Goal: Transaction & Acquisition: Purchase product/service

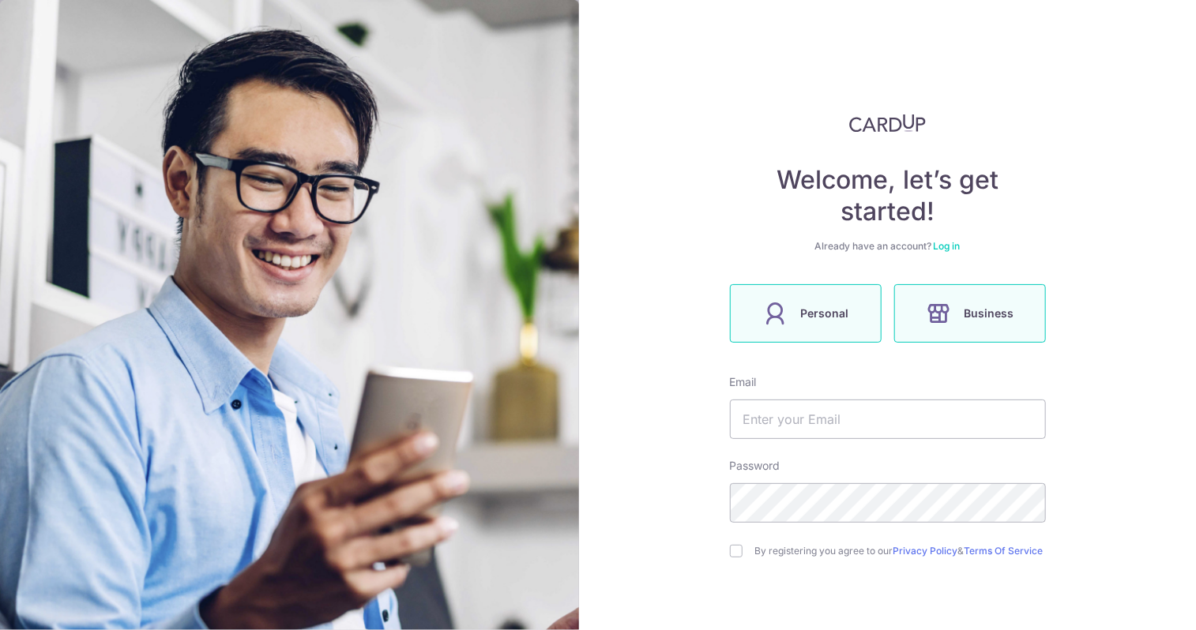
click at [795, 326] on label "Personal" at bounding box center [806, 313] width 152 height 58
click at [815, 404] on input "text" at bounding box center [888, 420] width 316 height 40
type input "[EMAIL_ADDRESS][DOMAIN_NAME]"
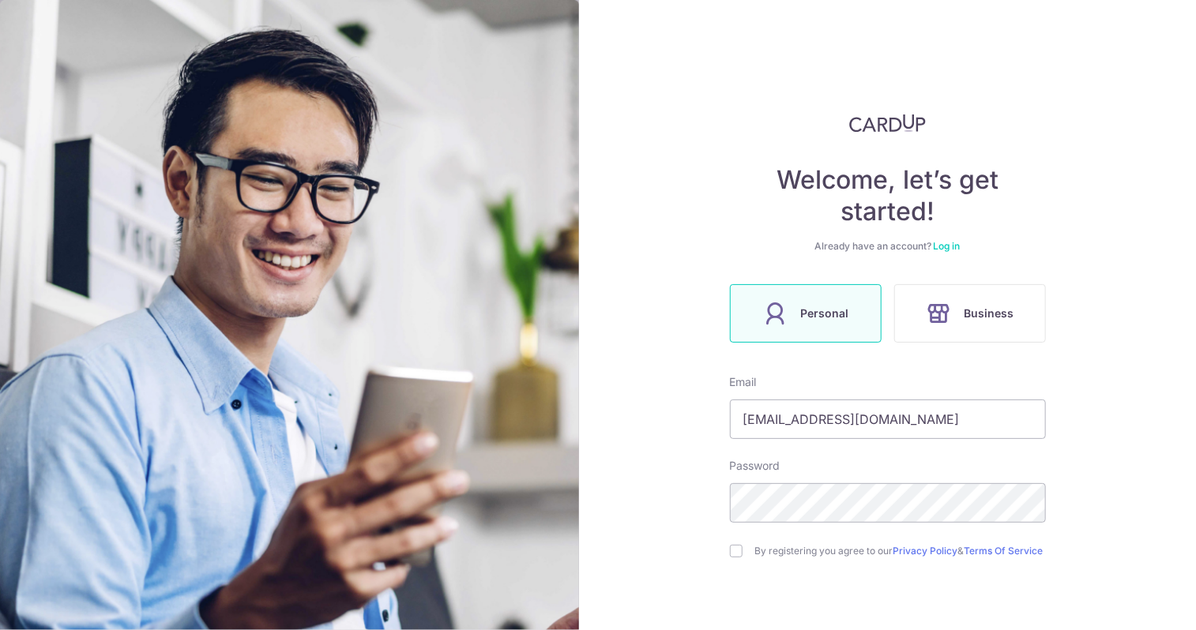
scroll to position [79, 0]
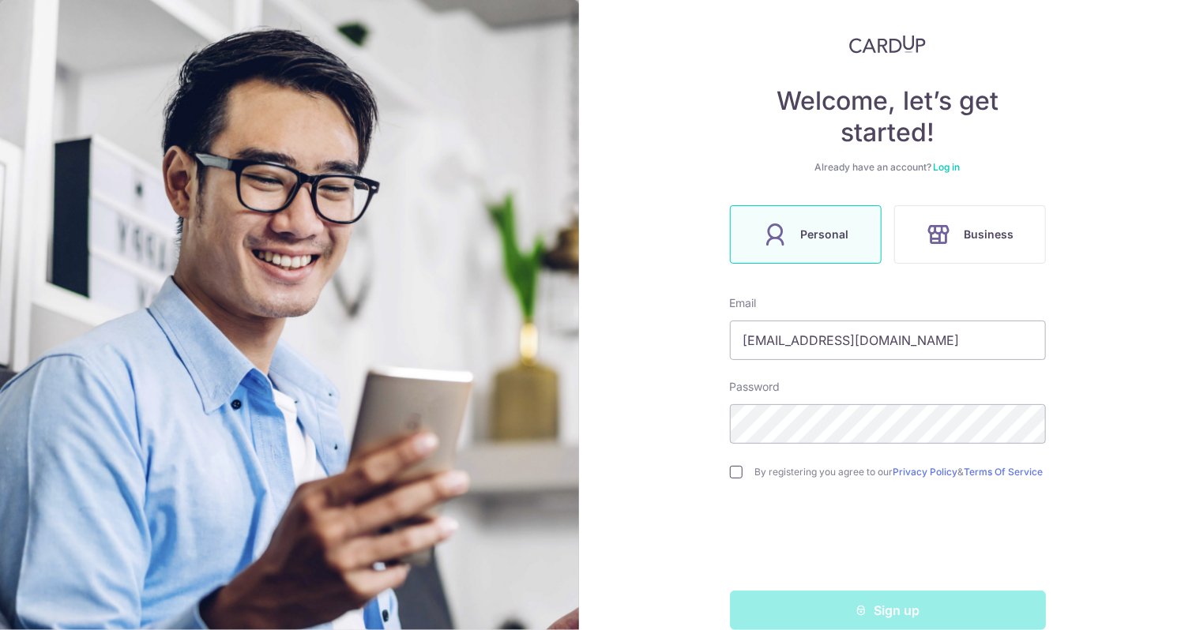
click at [731, 472] on input "checkbox" at bounding box center [736, 472] width 13 height 13
checkbox input "true"
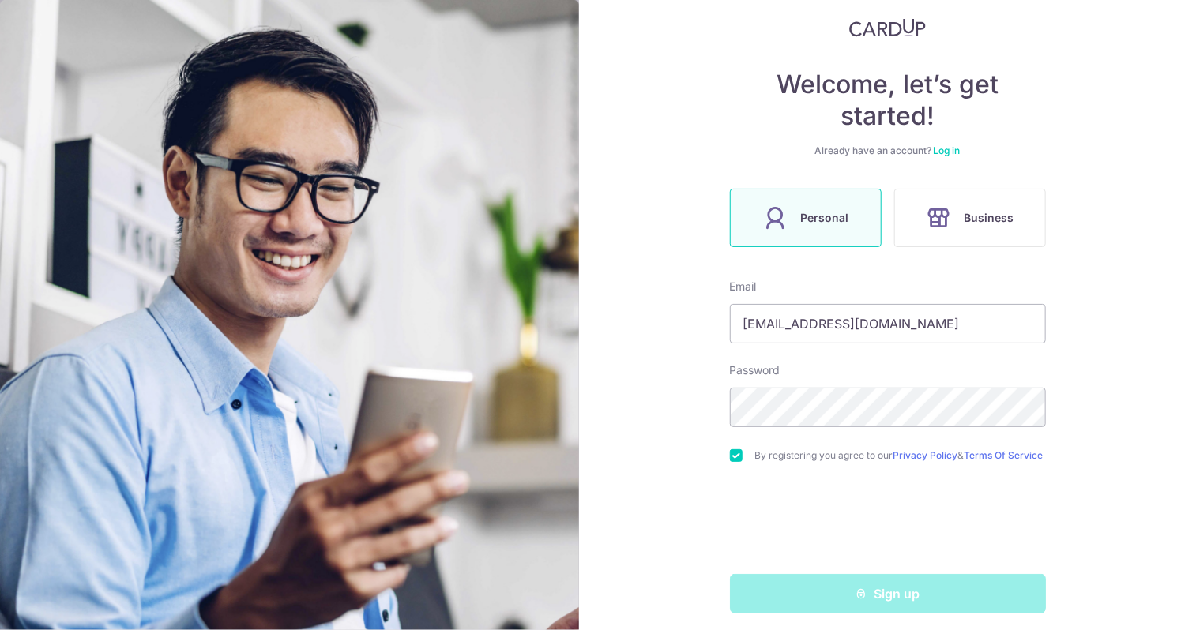
scroll to position [111, 0]
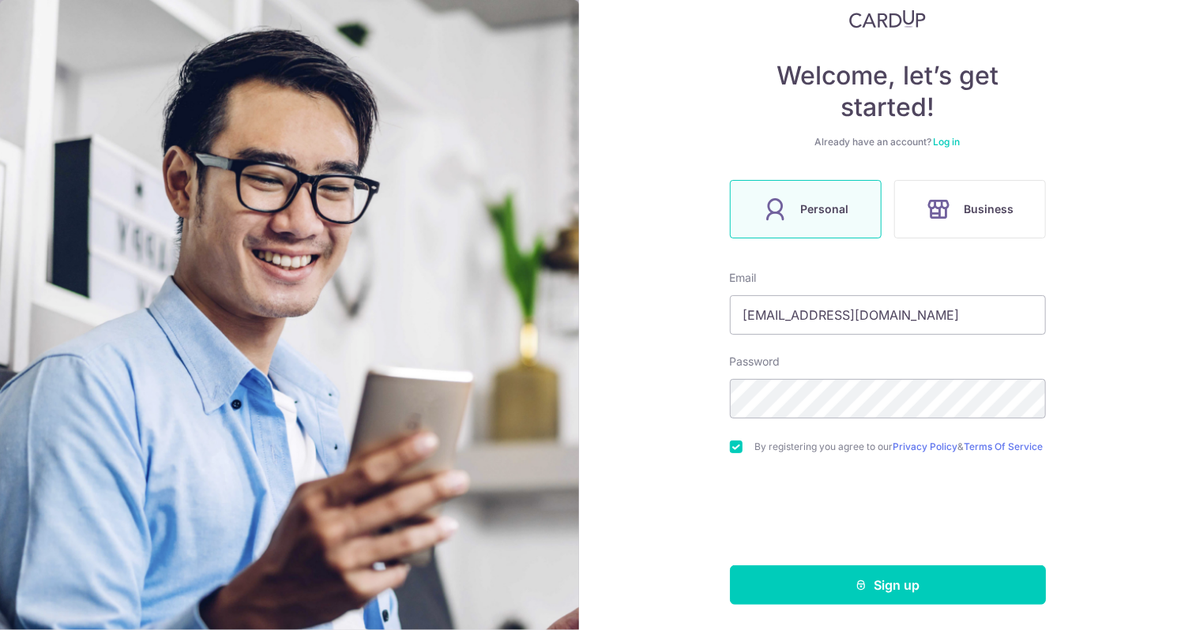
click at [814, 563] on form "Email caedmony@hotmail.com Password By registering you agree to our Privacy Pol…" at bounding box center [888, 437] width 316 height 335
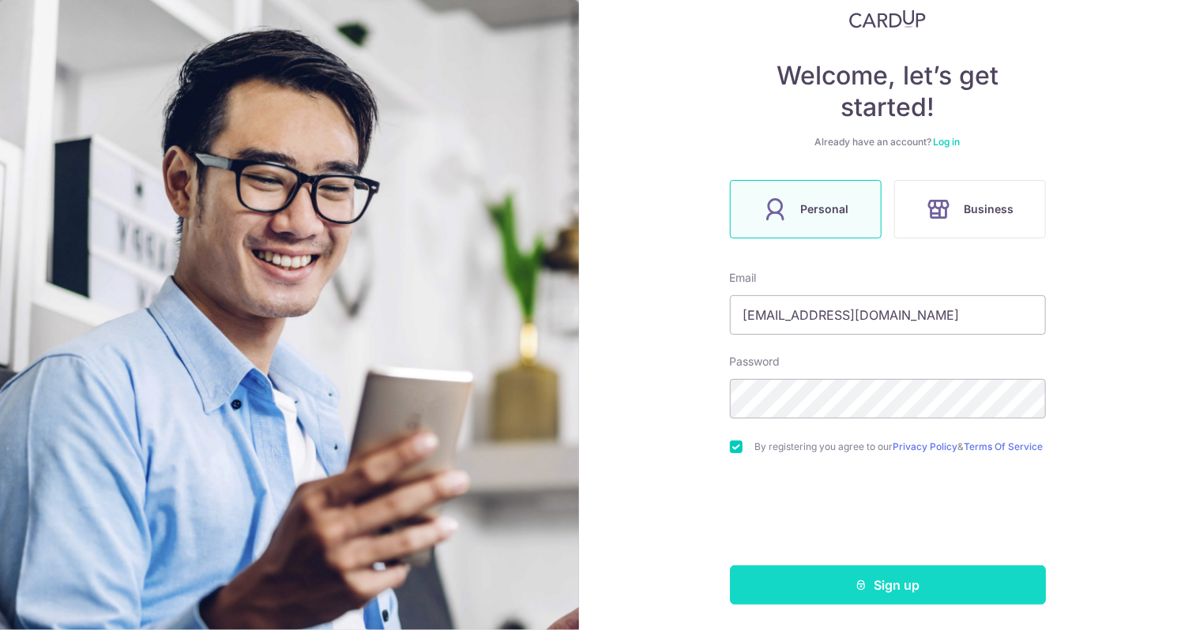
click at [820, 579] on button "Sign up" at bounding box center [888, 586] width 316 height 40
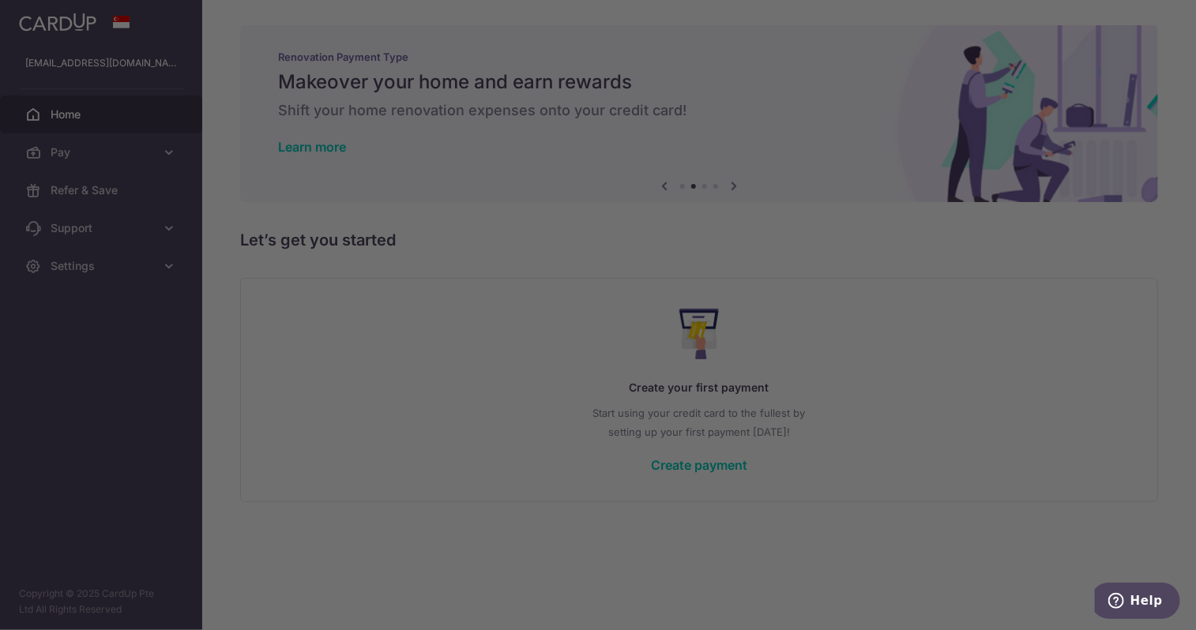
click at [913, 367] on div at bounding box center [604, 318] width 1208 height 637
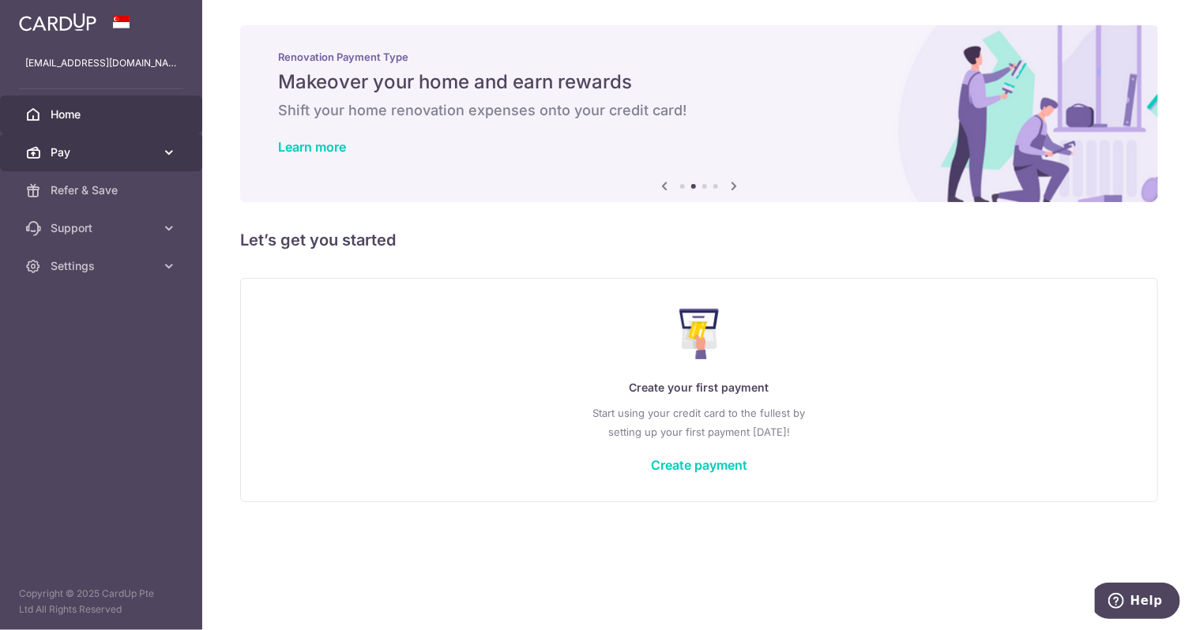
click at [171, 156] on icon at bounding box center [169, 153] width 16 height 16
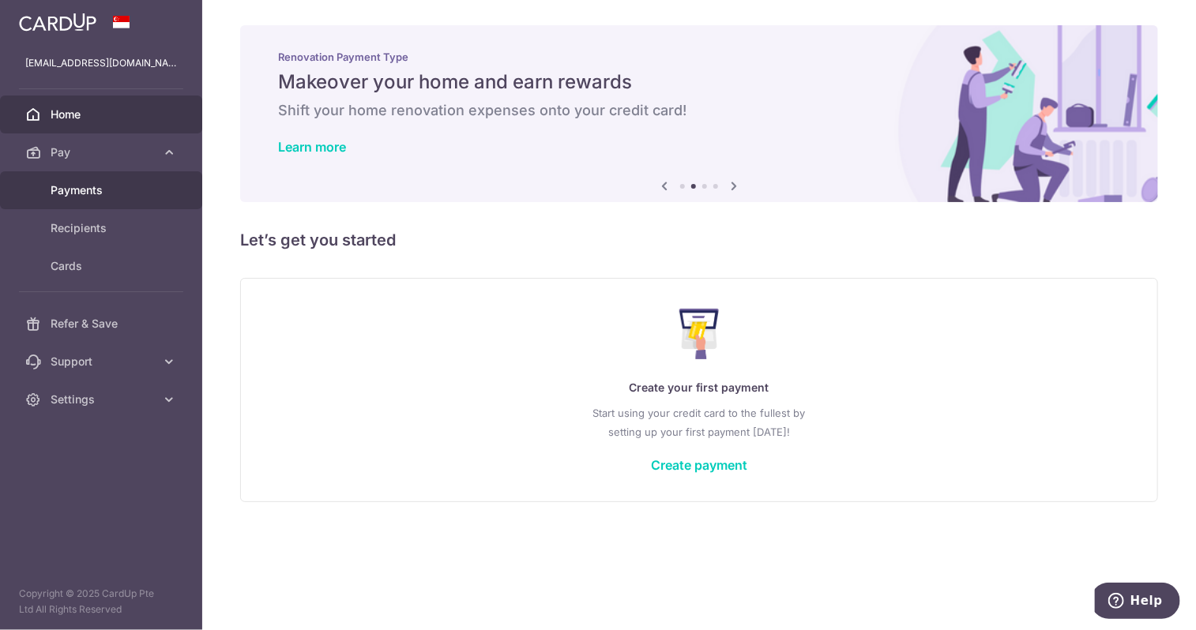
click at [92, 194] on span "Payments" at bounding box center [103, 190] width 104 height 16
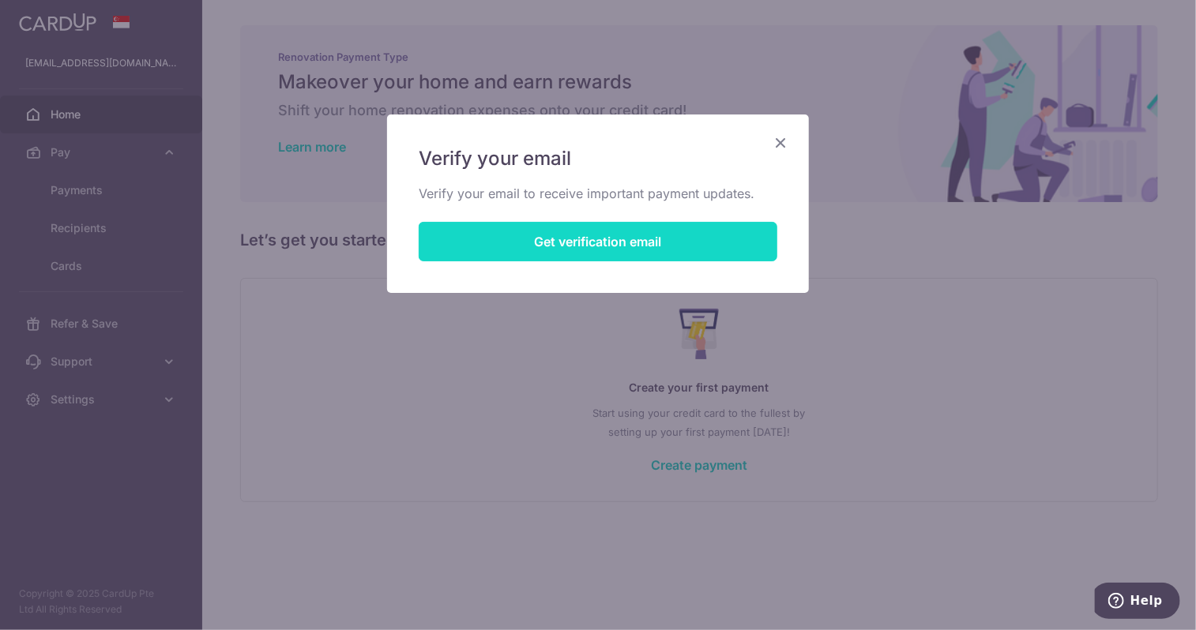
click at [588, 244] on button "Get verification email" at bounding box center [598, 242] width 359 height 40
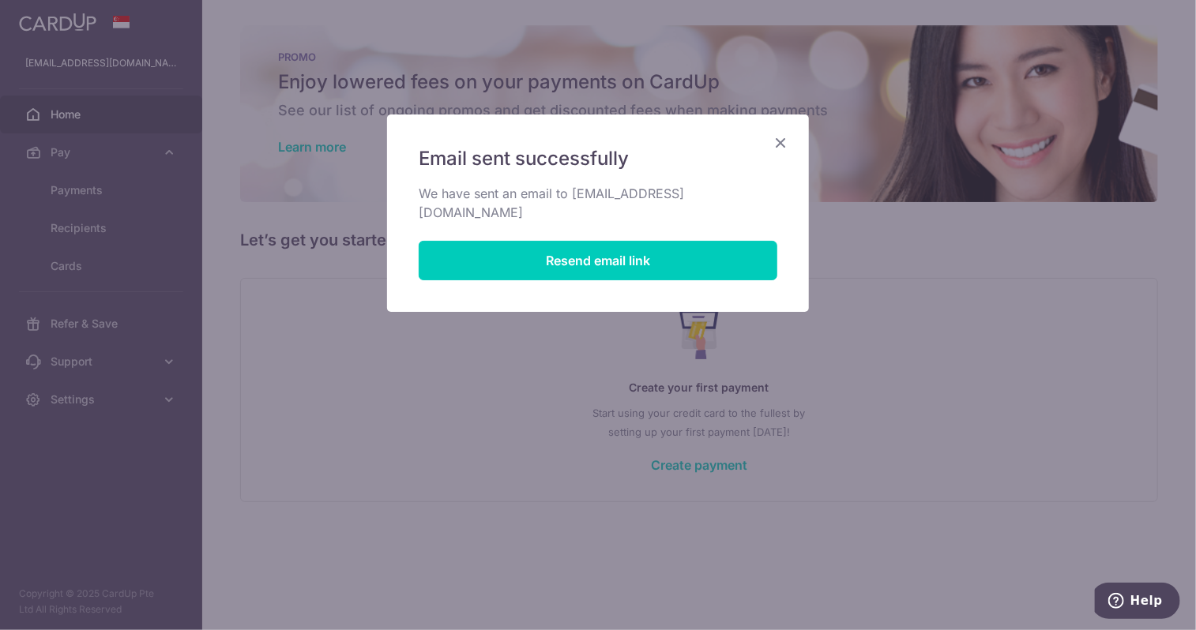
click at [785, 138] on icon "Close" at bounding box center [780, 143] width 19 height 20
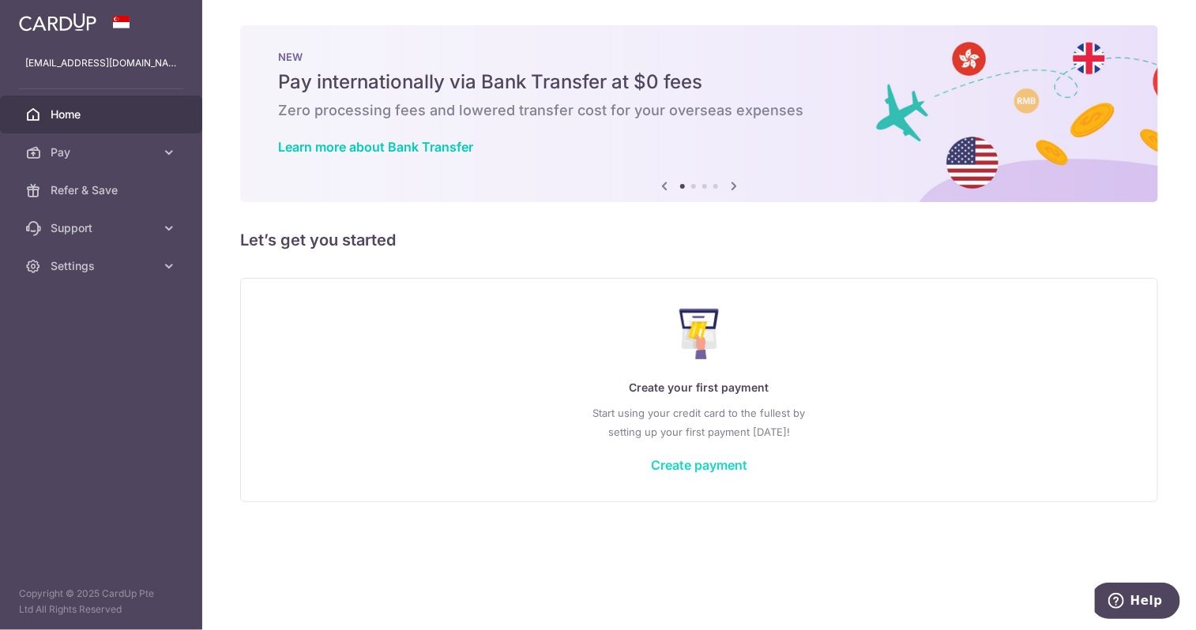
click at [686, 460] on link "Create payment" at bounding box center [699, 465] width 96 height 16
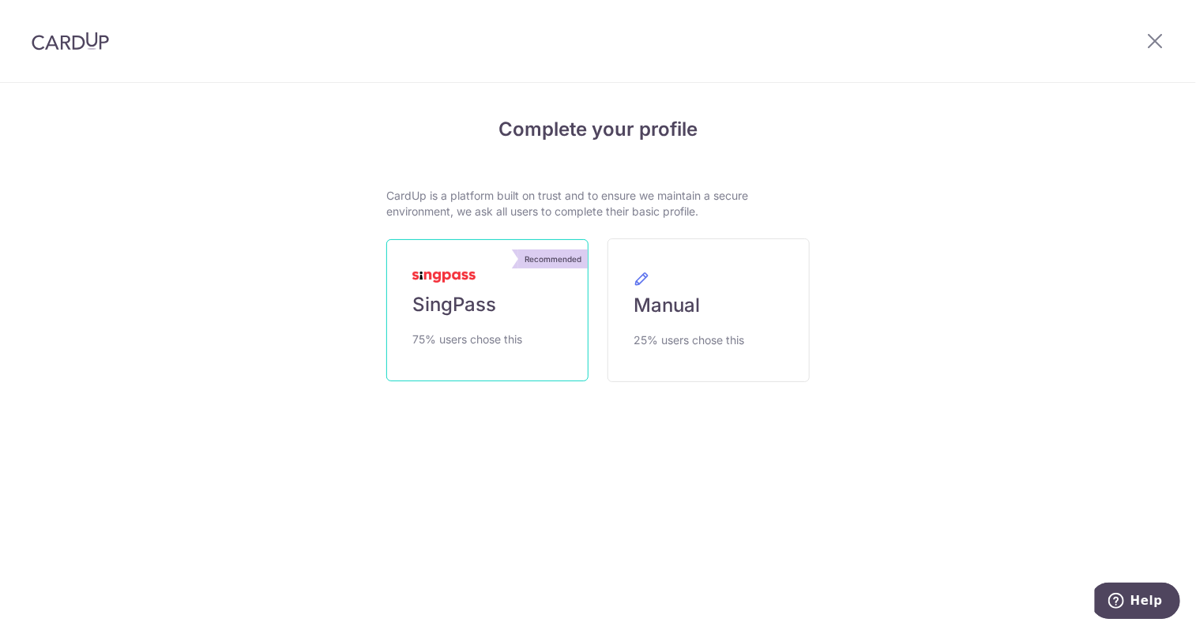
click at [468, 320] on link "Recommended SingPass 75% users chose this" at bounding box center [487, 310] width 202 height 142
click at [453, 339] on span "75% users chose this" at bounding box center [467, 339] width 110 height 19
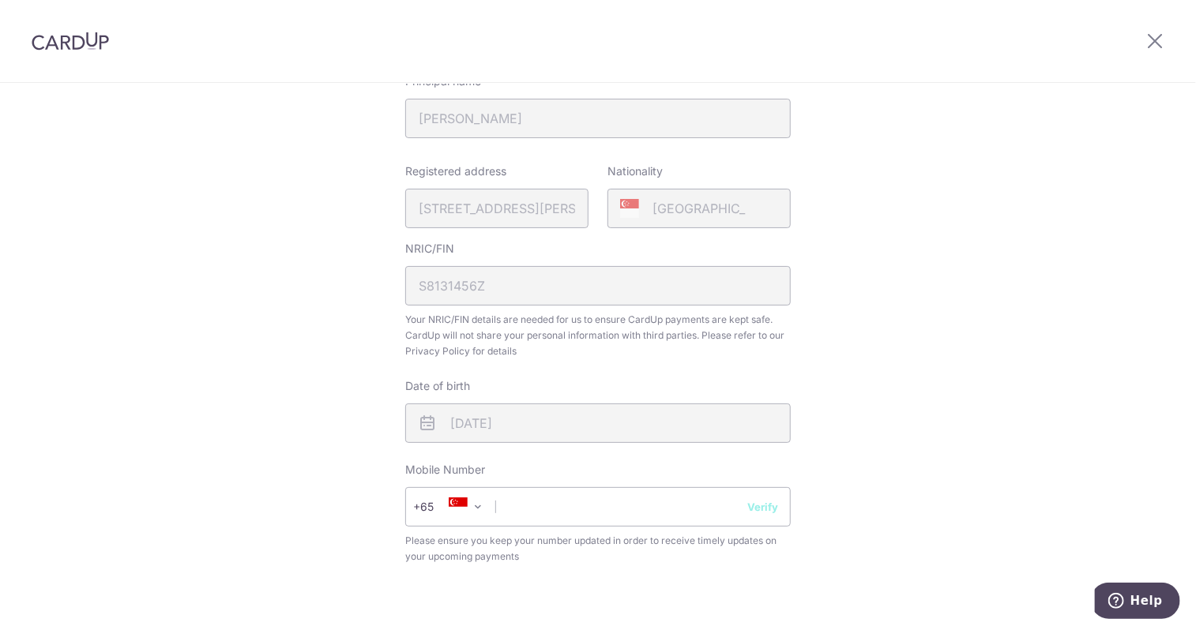
scroll to position [395, 0]
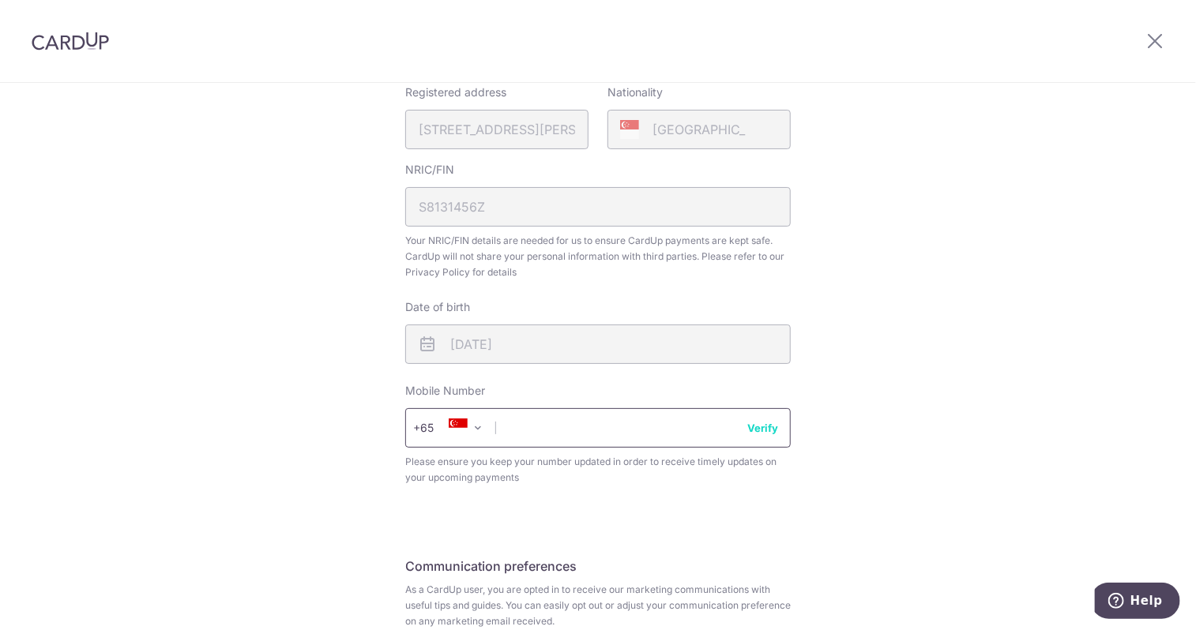
click at [584, 431] on input "text" at bounding box center [598, 428] width 386 height 40
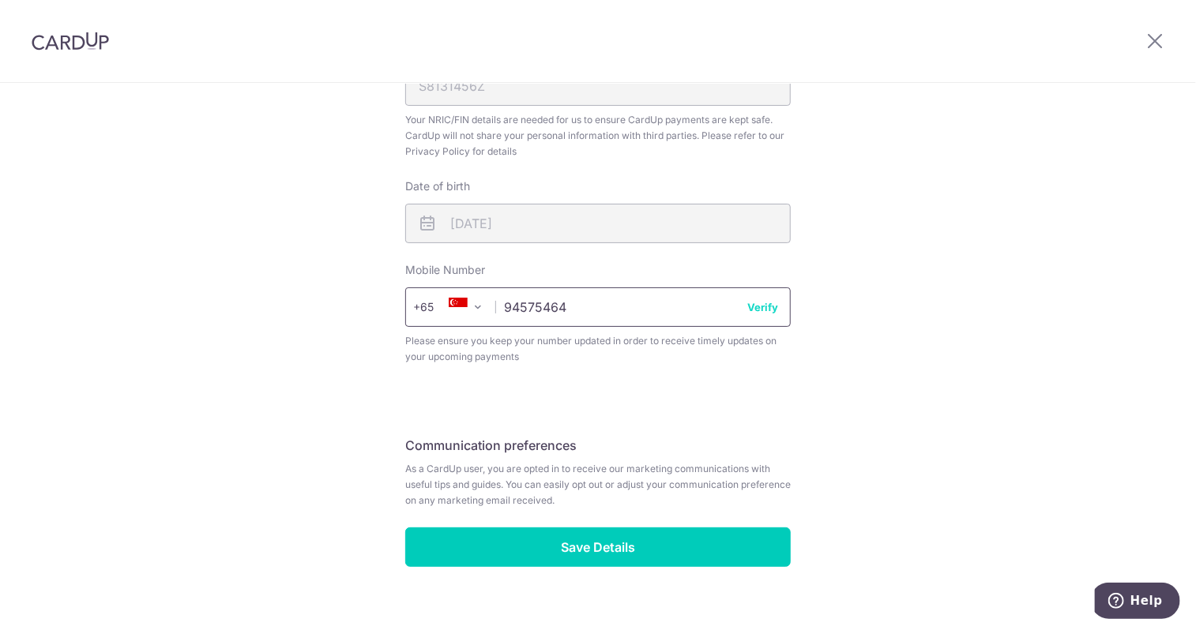
scroll to position [539, 0]
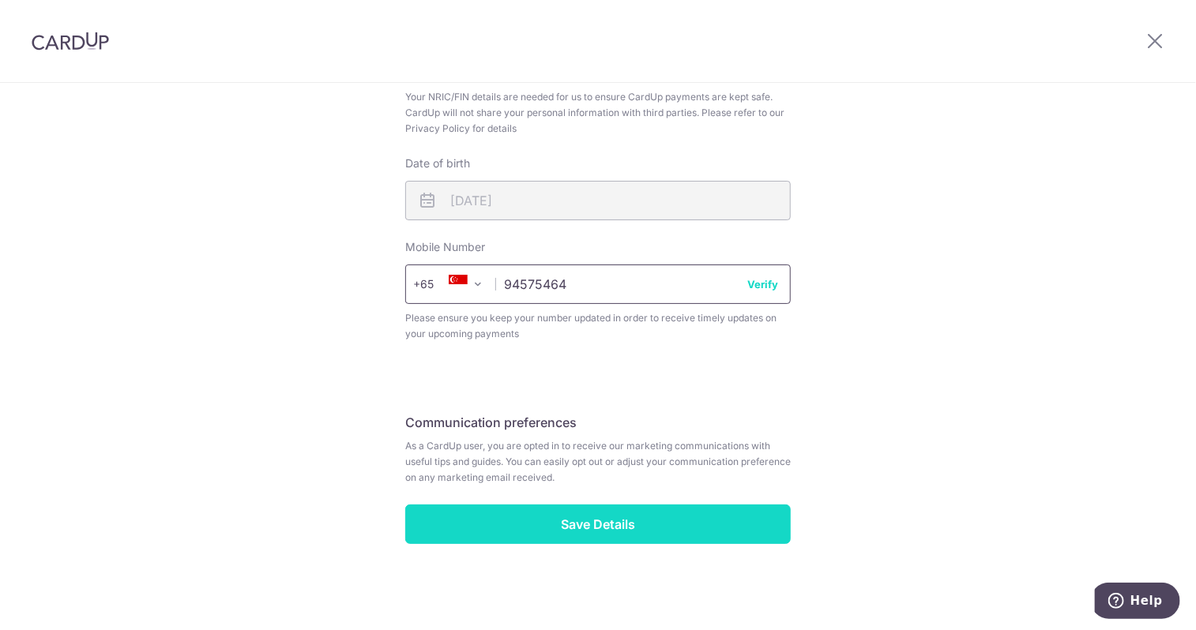
type input "94575464"
click at [653, 532] on input "Save Details" at bounding box center [598, 525] width 386 height 40
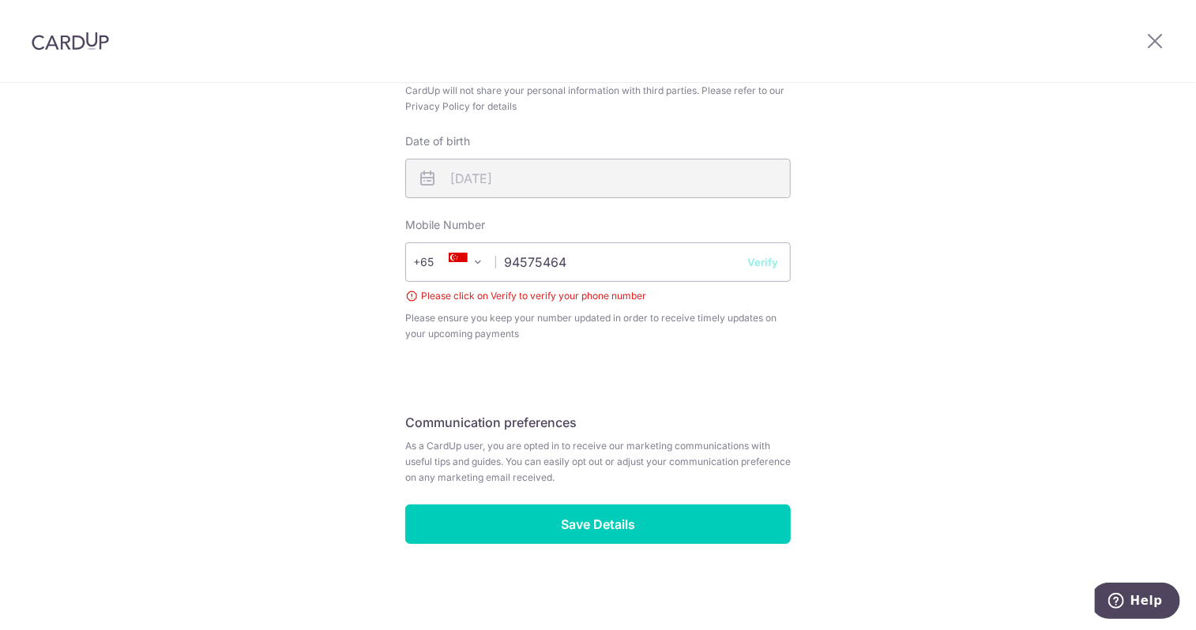
click at [771, 268] on button "Verify" at bounding box center [762, 262] width 31 height 16
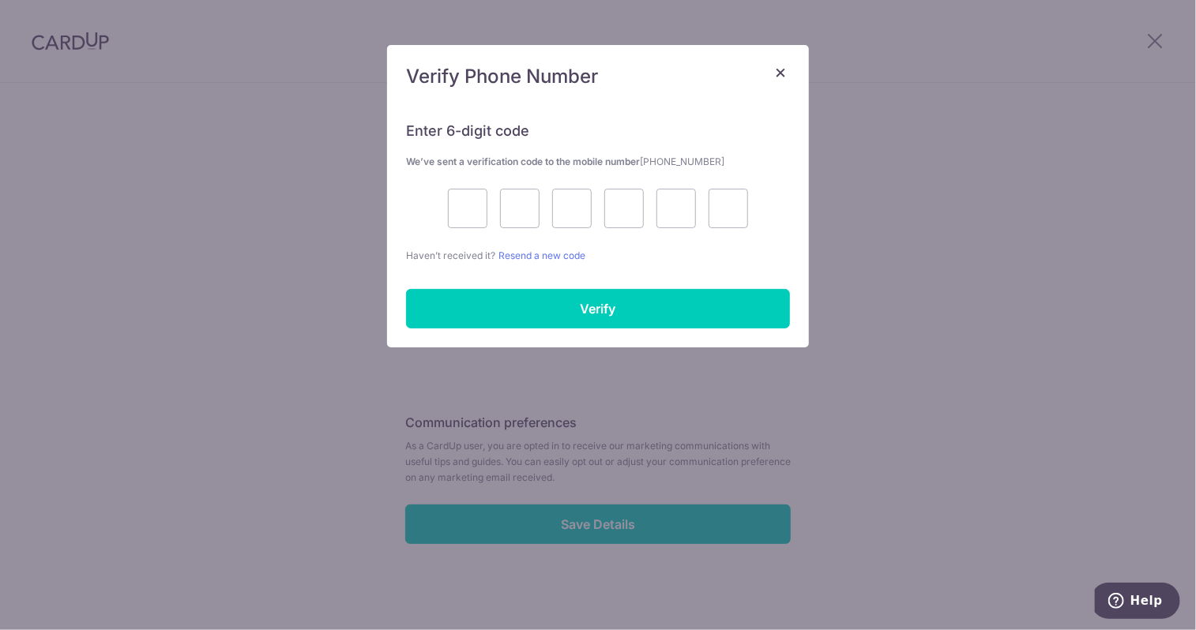
click at [758, 264] on div "Enter 6-digit code We’ve sent a verification code to the mobile number +6594575…" at bounding box center [598, 225] width 422 height 245
click at [453, 198] on input "text" at bounding box center [462, 209] width 40 height 40
type input "8"
type input "1"
type input "2"
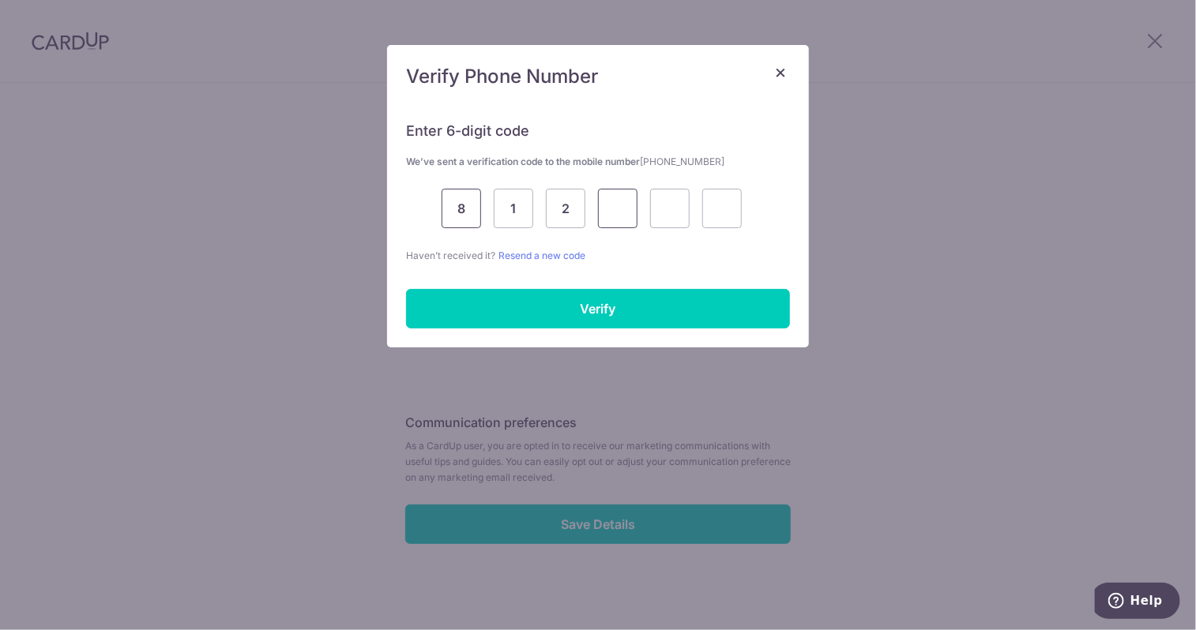
type input "8"
type input "2"
type input "4"
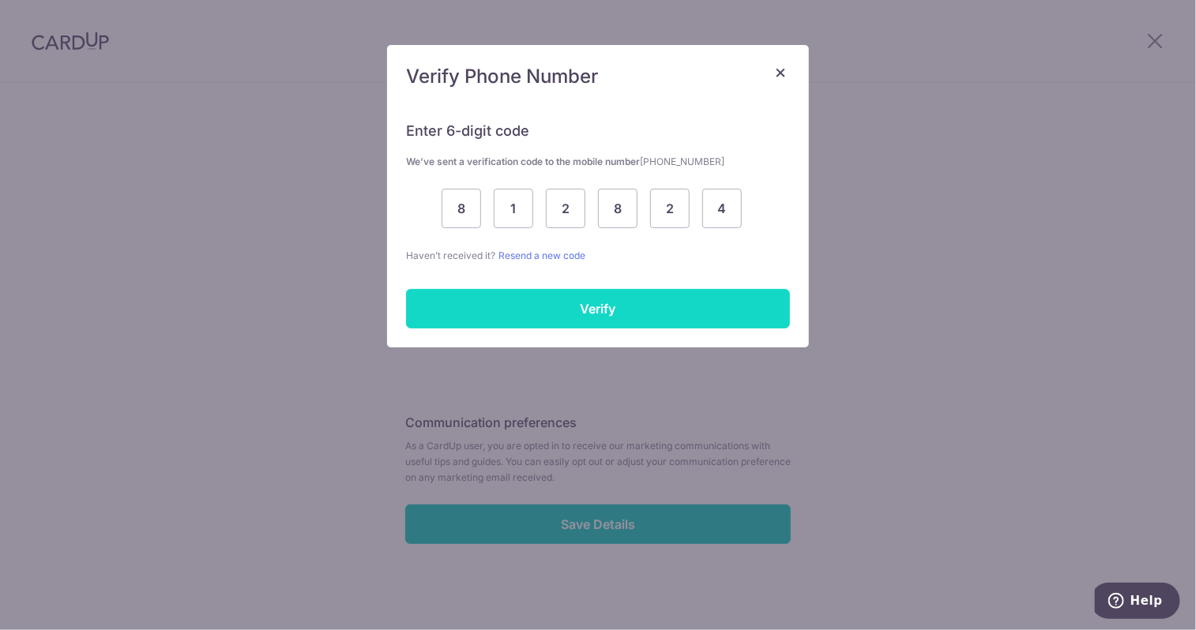
click at [544, 299] on input "Verify" at bounding box center [598, 309] width 384 height 40
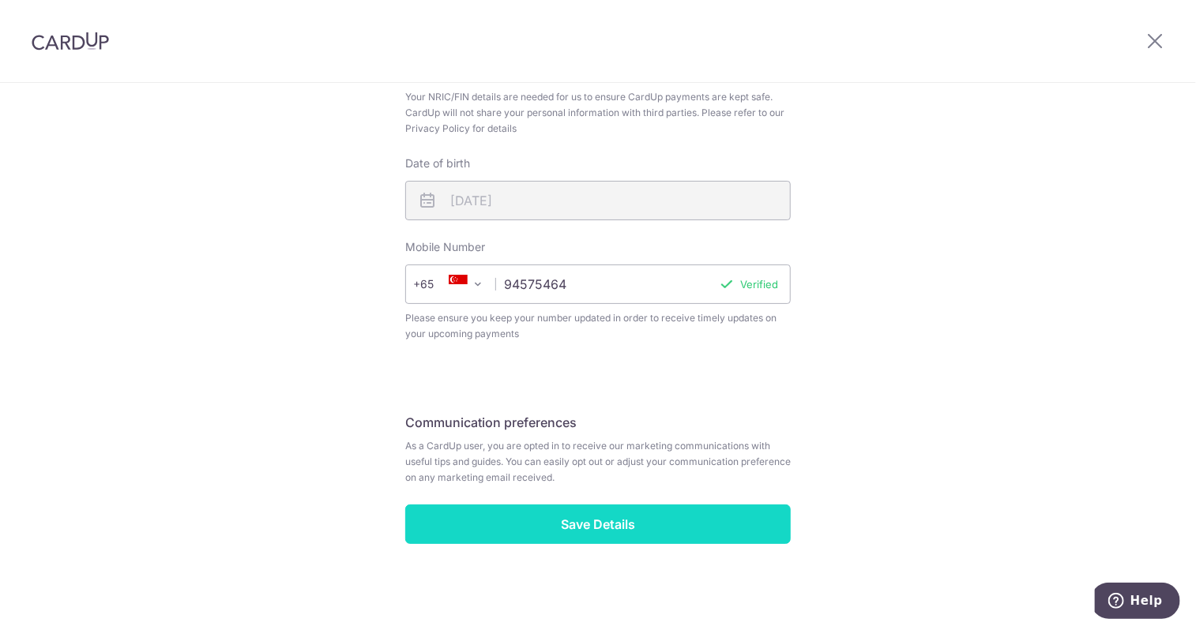
click at [619, 527] on input "Save Details" at bounding box center [598, 525] width 386 height 40
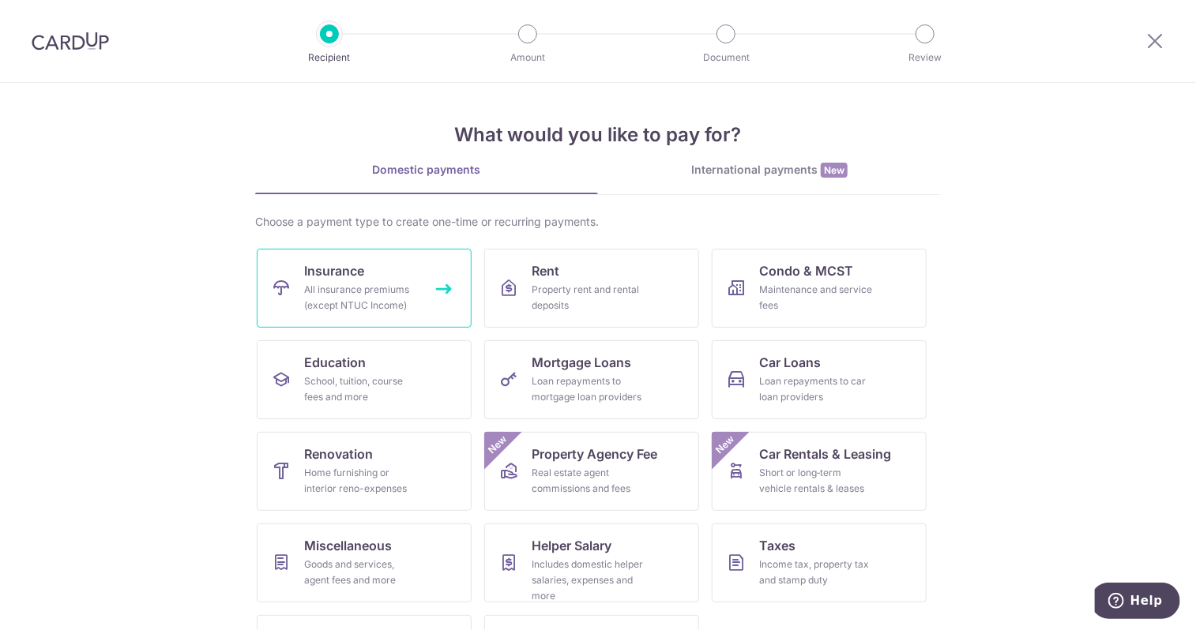
click at [333, 296] on div "All insurance premiums (except NTUC Income)" at bounding box center [361, 298] width 114 height 32
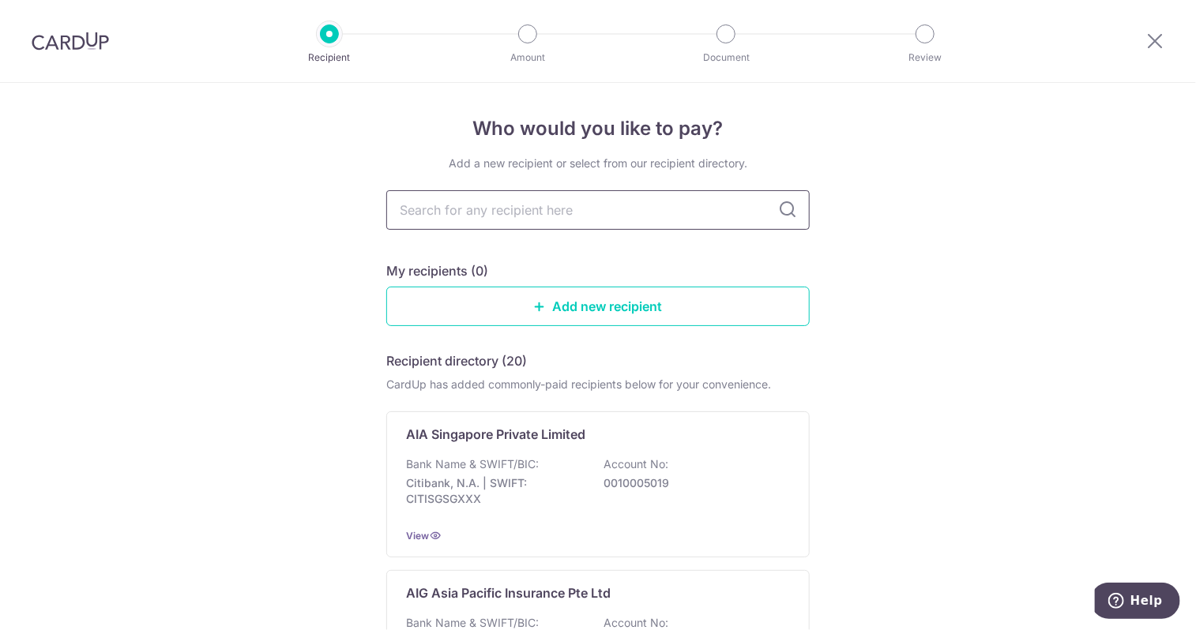
click at [683, 218] on input "text" at bounding box center [597, 210] width 423 height 40
type input "man"
type input "manu"
type input "manulife"
click at [787, 211] on icon at bounding box center [787, 210] width 19 height 19
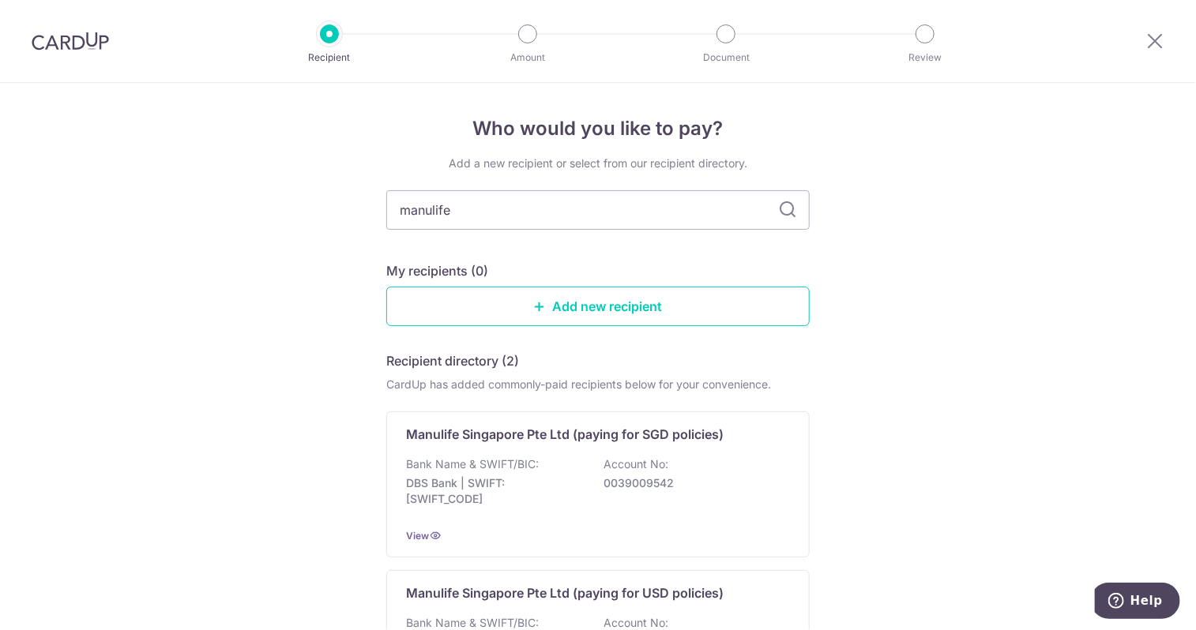
click at [735, 269] on div "My recipients (0)" at bounding box center [597, 270] width 423 height 19
click at [890, 265] on div "Who would you like to pay? Add a new recipient or select from our recipient dir…" at bounding box center [598, 468] width 1196 height 771
click at [573, 319] on link "Add new recipient" at bounding box center [597, 307] width 423 height 40
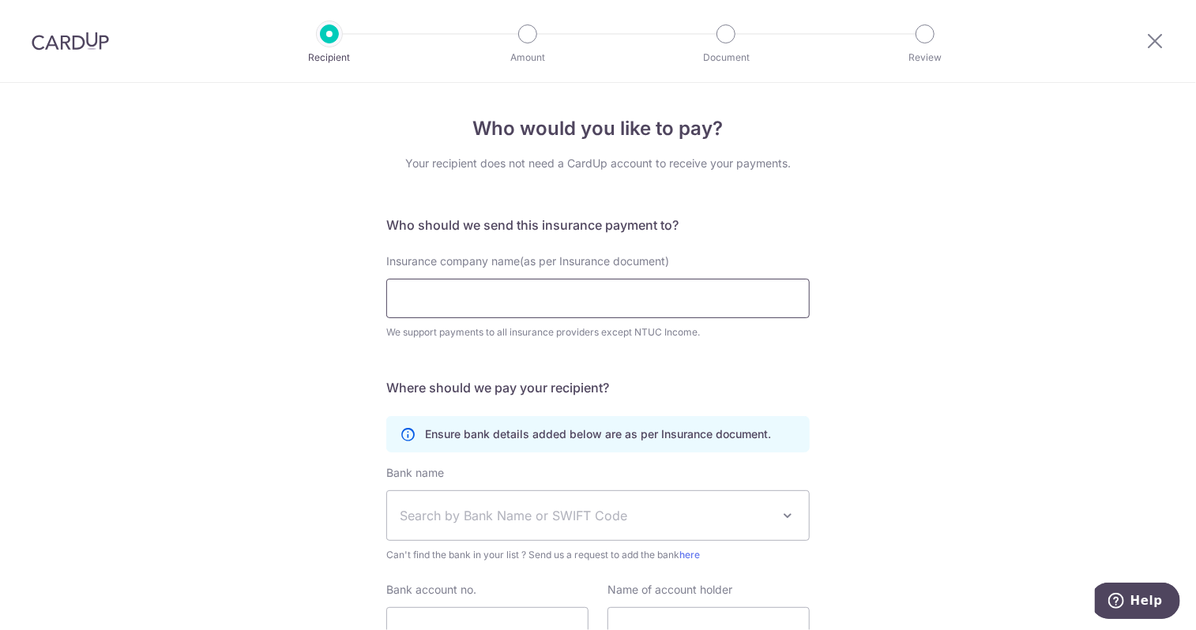
click at [509, 314] on input "Insurance company name(as per Insurance document)" at bounding box center [597, 299] width 423 height 40
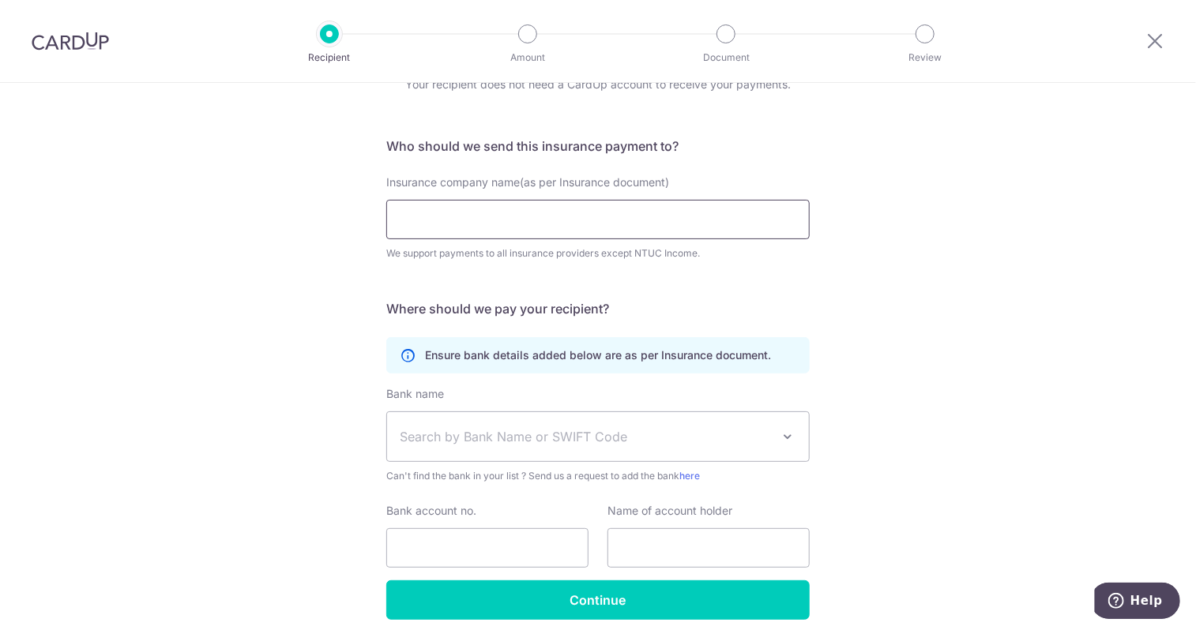
click at [572, 235] on input "Insurance company name(as per Insurance document)" at bounding box center [597, 220] width 423 height 40
paste input "Manulife (Singapore) Pte Ltd"
type input "Manulife (Singapore) Pte Ltd"
click at [628, 436] on span "Search by Bank Name or SWIFT Code" at bounding box center [585, 436] width 371 height 19
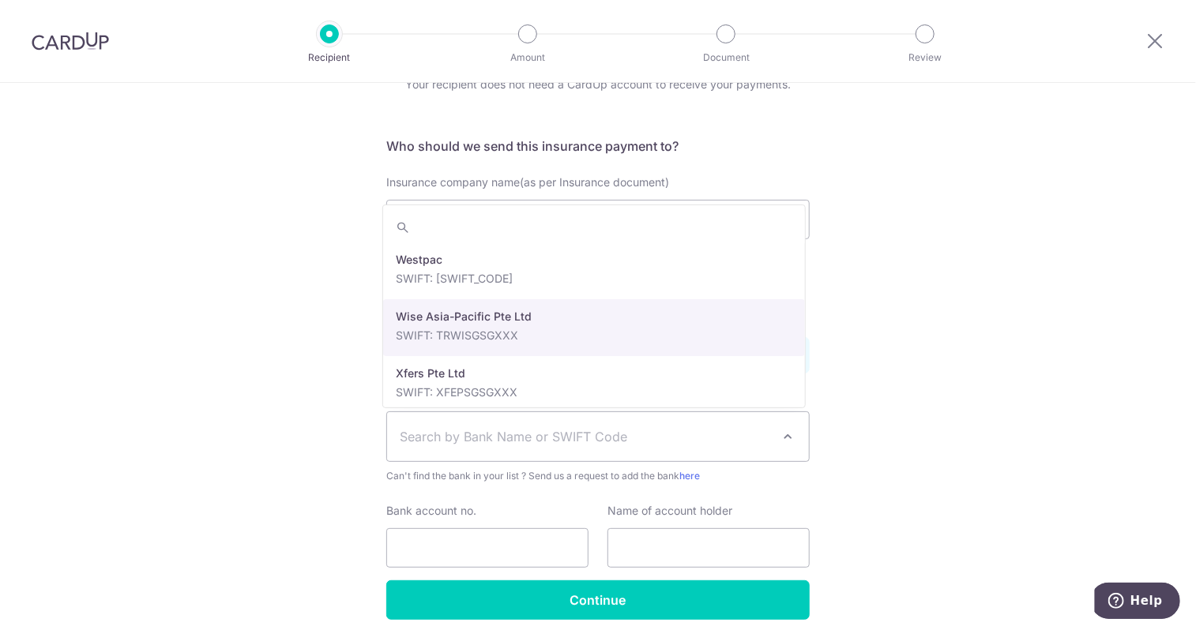
scroll to position [3596, 0]
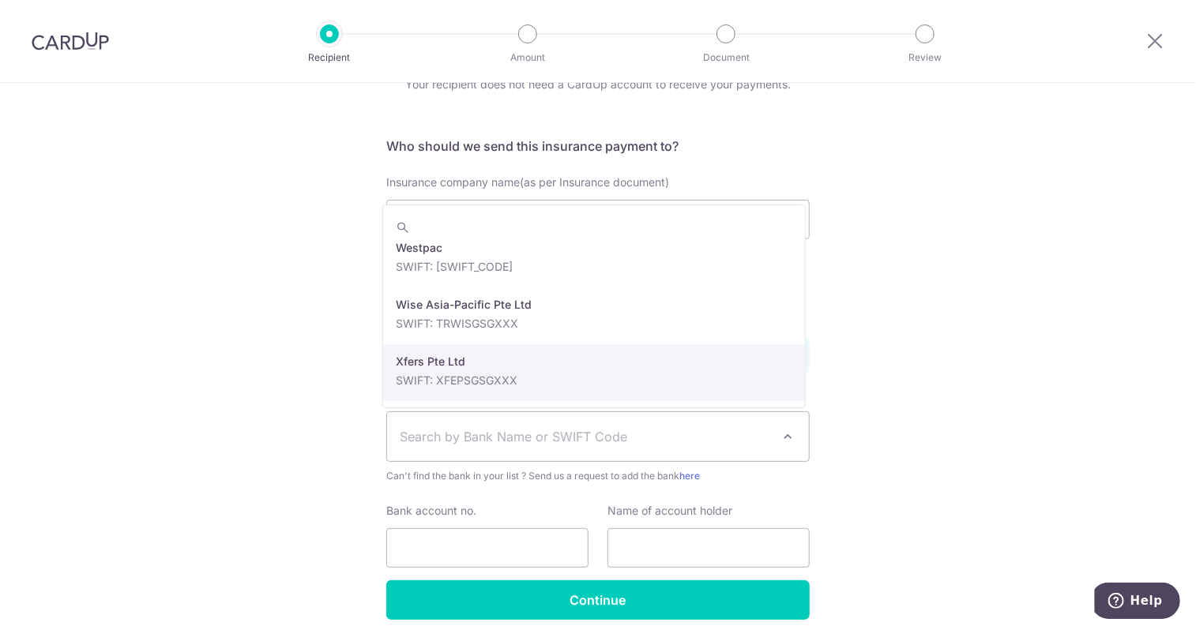
click at [0, 367] on html "Recipient Amount Document Review Who would you like to pay? Your recipient does…" at bounding box center [598, 315] width 1196 height 630
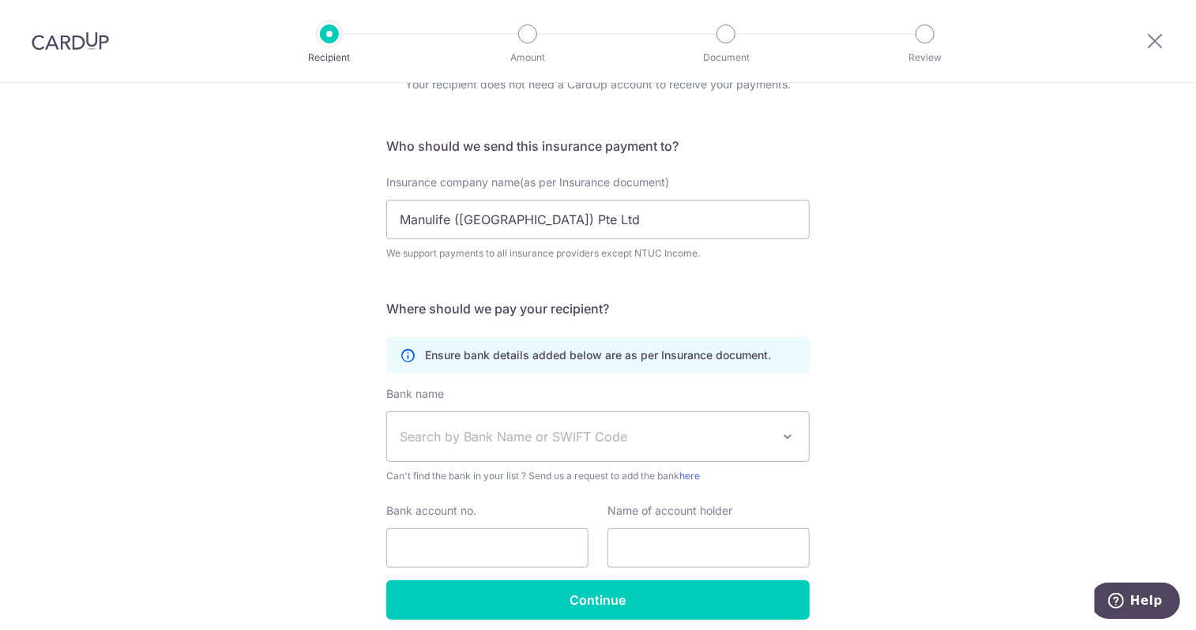
click at [258, 325] on div "Who would you like to pay? Your recipient does not need a CardUp account to rec…" at bounding box center [598, 349] width 1196 height 690
click at [254, 325] on div "Who would you like to pay? Your recipient does not need a CardUp account to rec…" at bounding box center [598, 349] width 1196 height 690
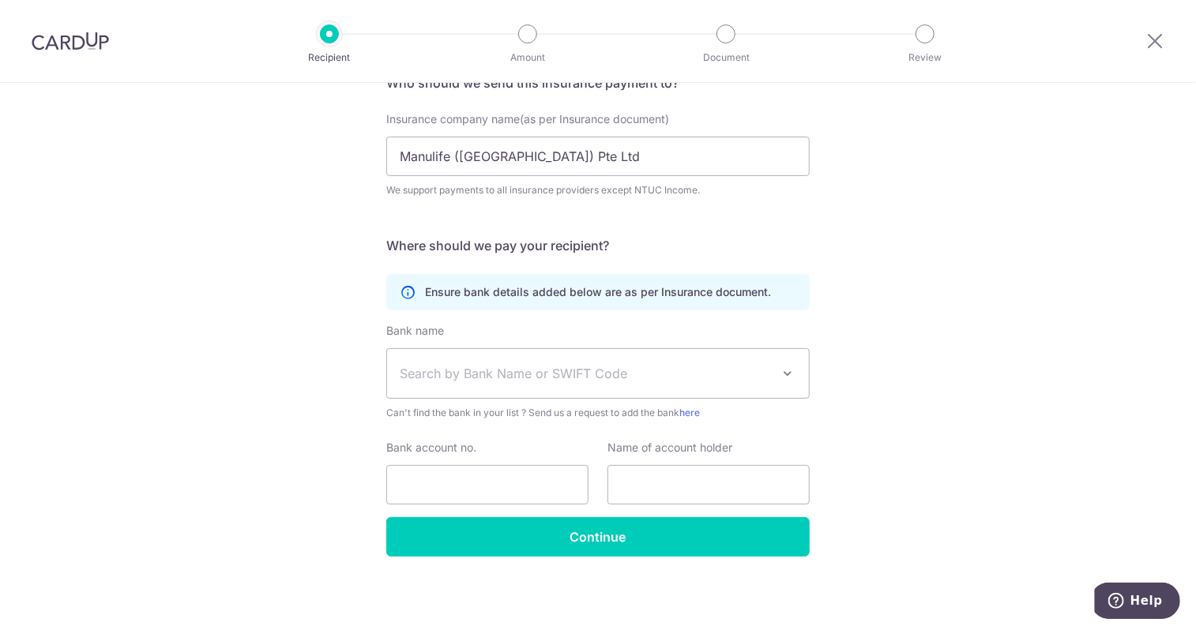
scroll to position [0, 0]
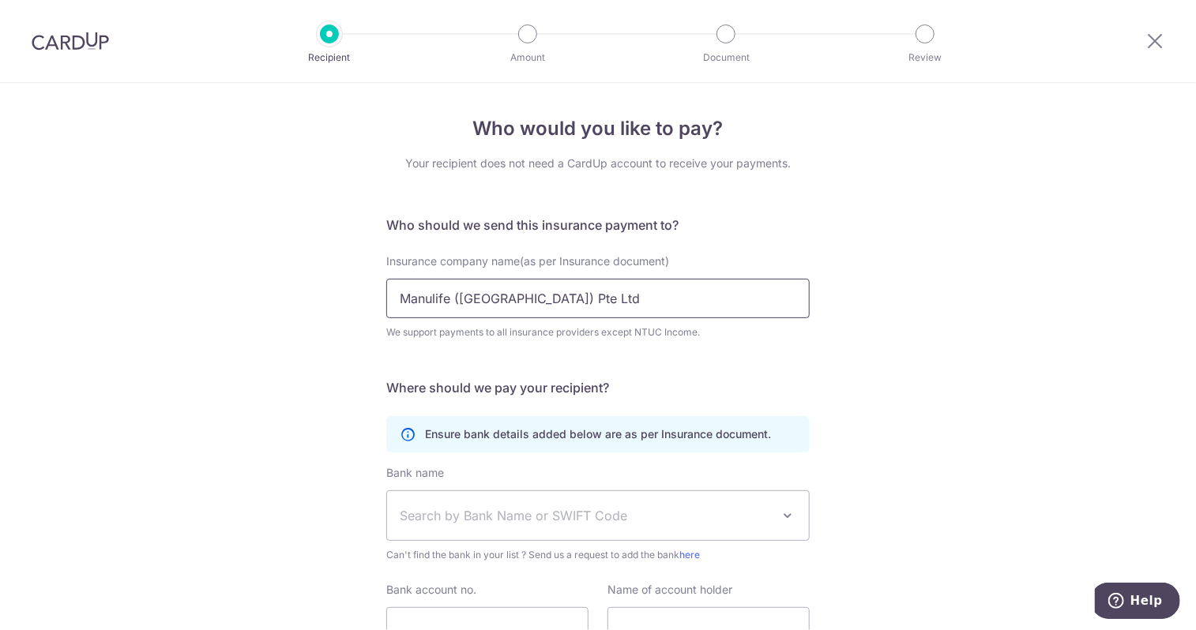
click at [632, 304] on input "Manulife (Singapore) Pte Ltd" at bounding box center [597, 299] width 423 height 40
click at [322, 343] on div "Who would you like to pay? Your recipient does not need a CardUp account to rec…" at bounding box center [598, 428] width 1196 height 690
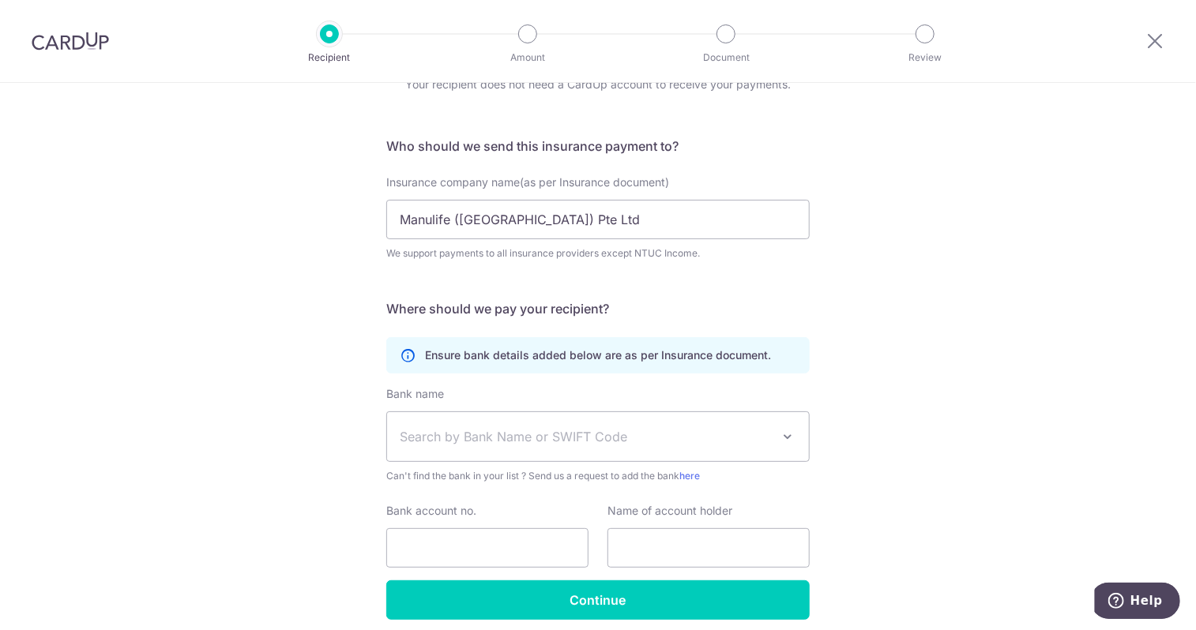
click at [778, 438] on span at bounding box center [787, 436] width 19 height 19
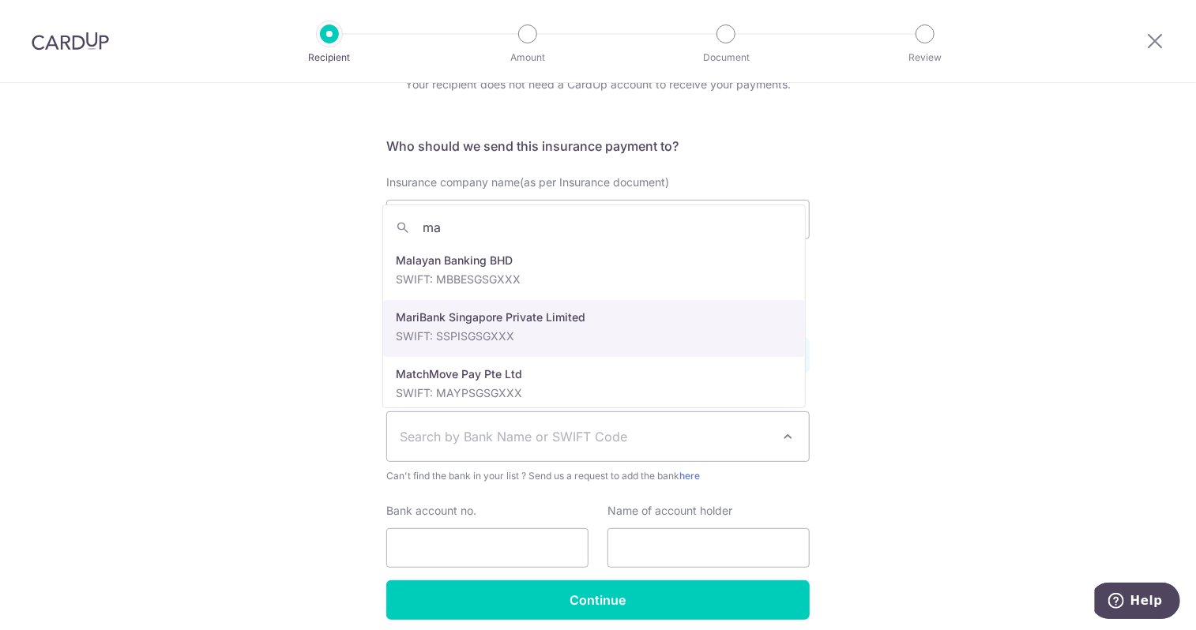
type input "m"
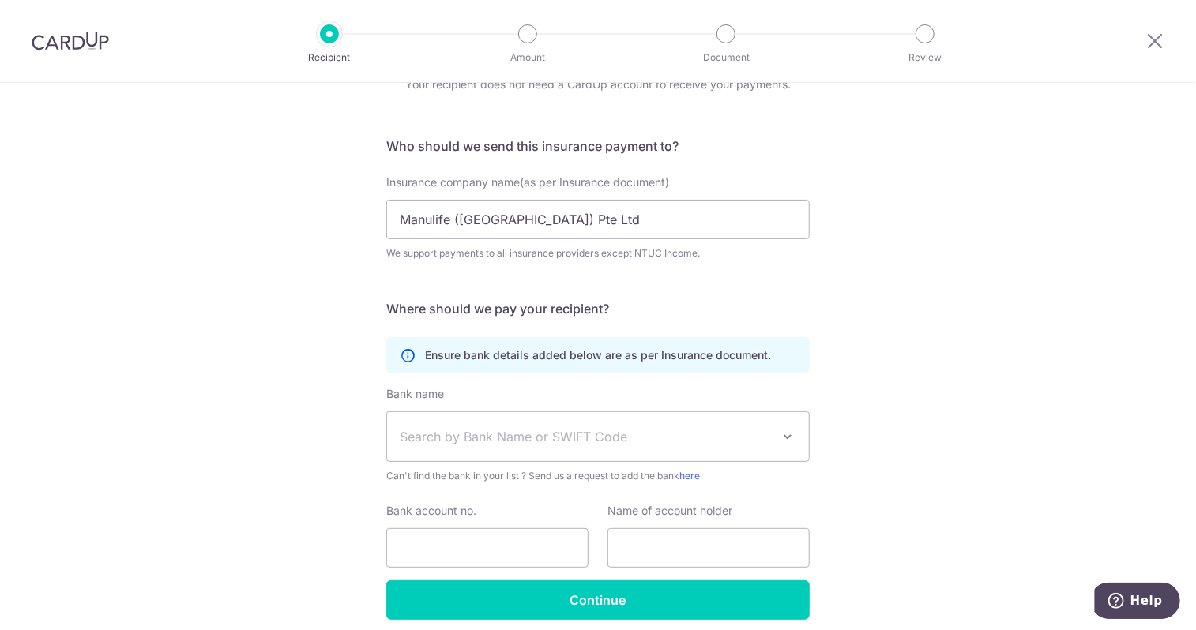
click at [905, 339] on div "Who would you like to pay? Your recipient does not need a CardUp account to rec…" at bounding box center [598, 349] width 1196 height 690
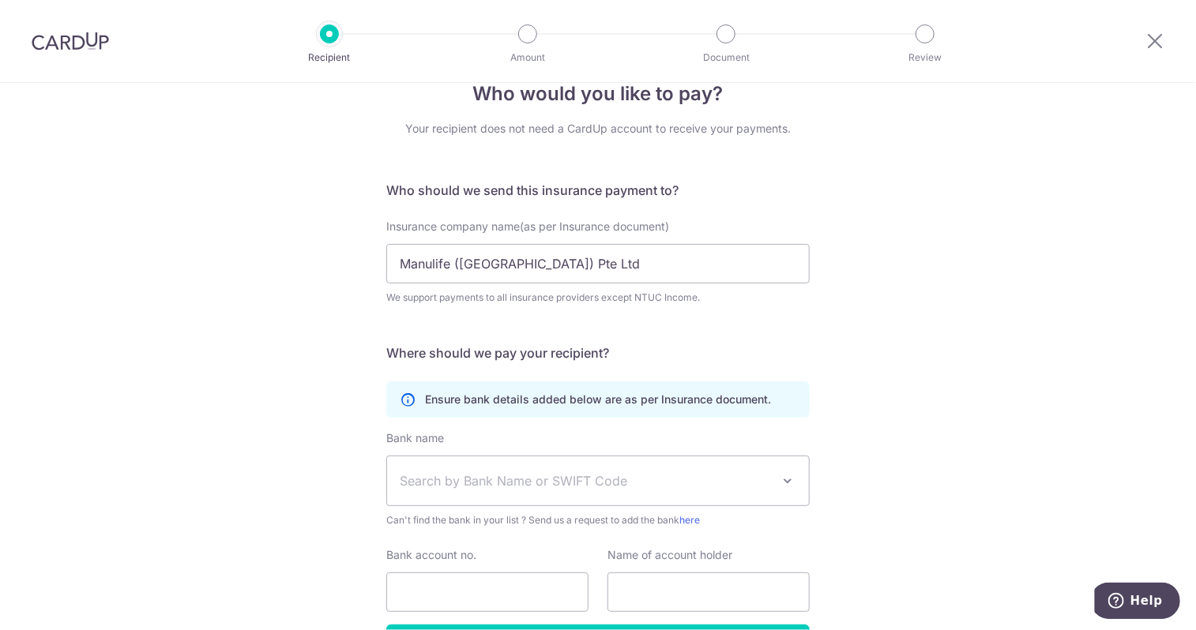
scroll to position [0, 0]
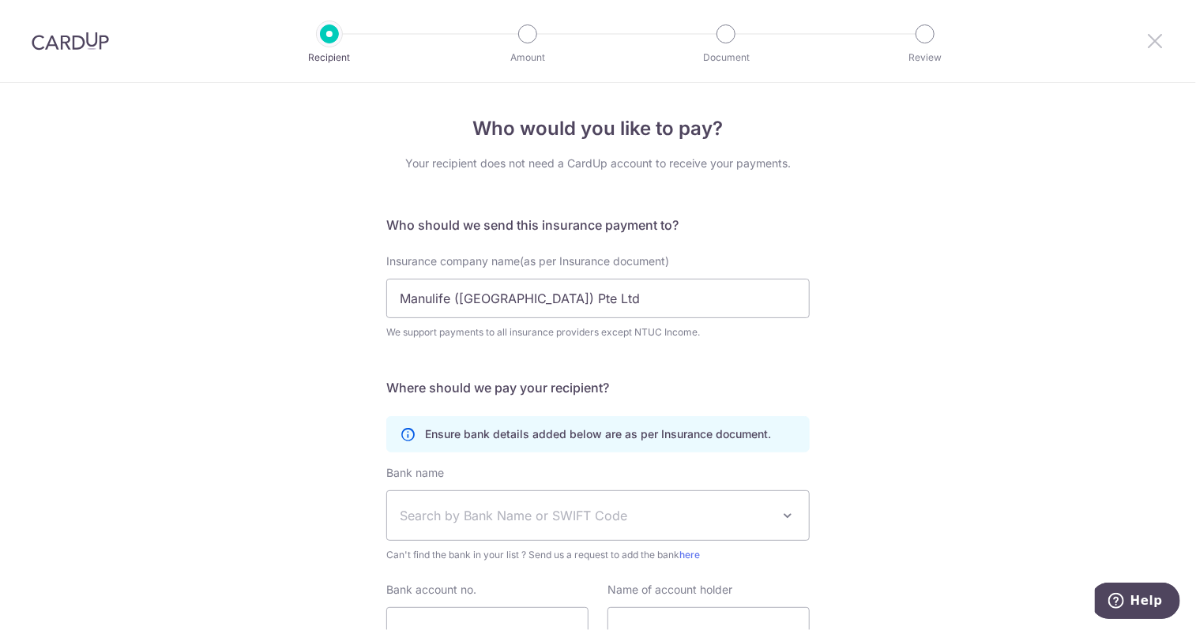
drag, startPoint x: 1150, startPoint y: 43, endPoint x: 664, endPoint y: 61, distance: 486.2
click at [1150, 43] on icon at bounding box center [1155, 41] width 19 height 20
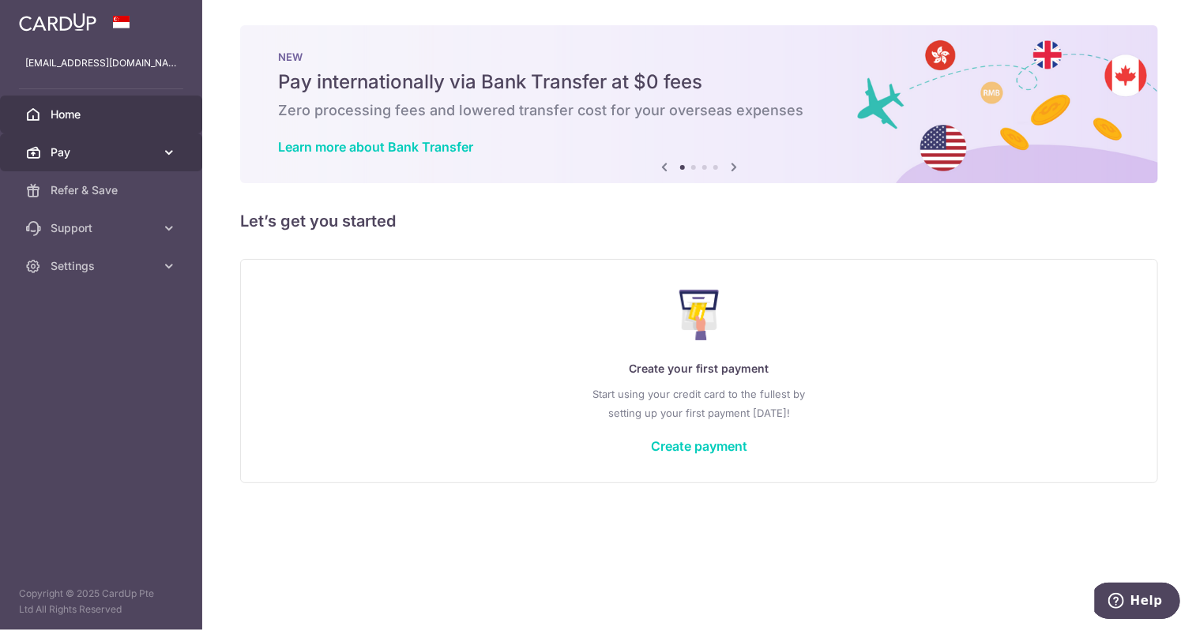
click at [107, 162] on link "Pay" at bounding box center [101, 153] width 202 height 38
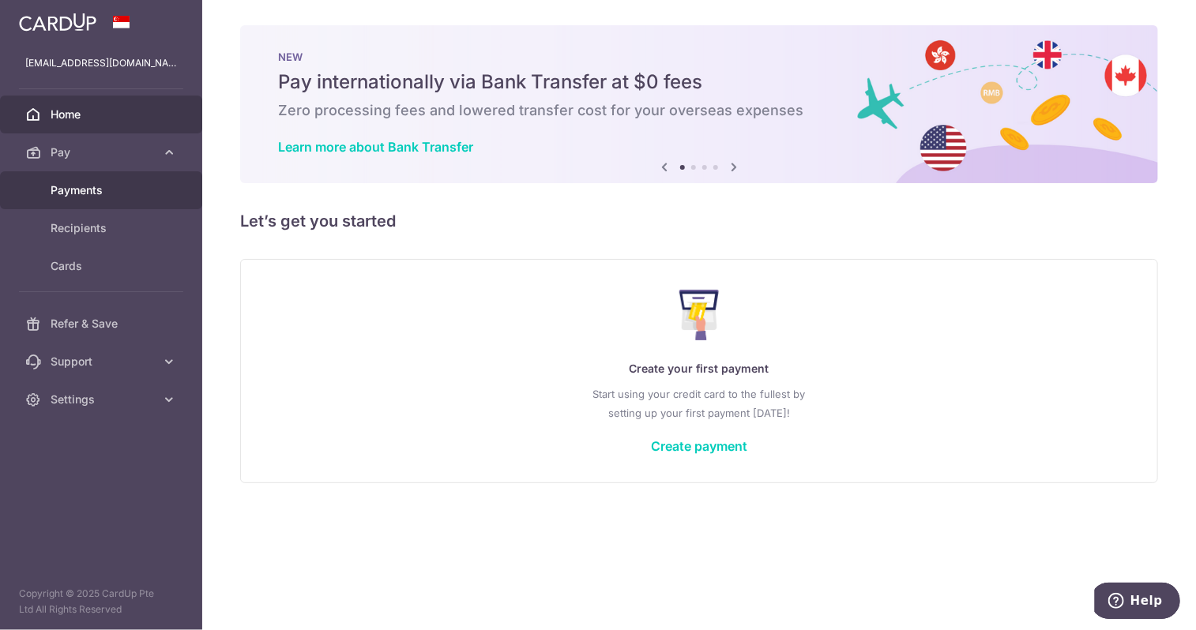
click at [88, 195] on span "Payments" at bounding box center [103, 190] width 104 height 16
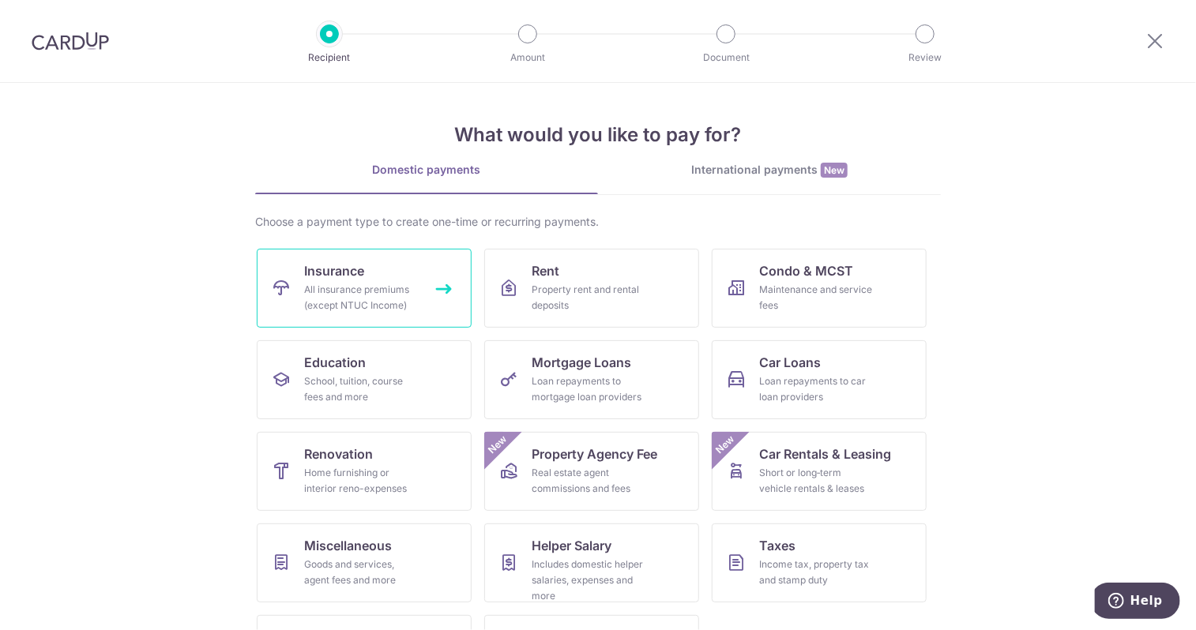
click at [328, 285] on div "All insurance premiums (except NTUC Income)" at bounding box center [361, 298] width 114 height 32
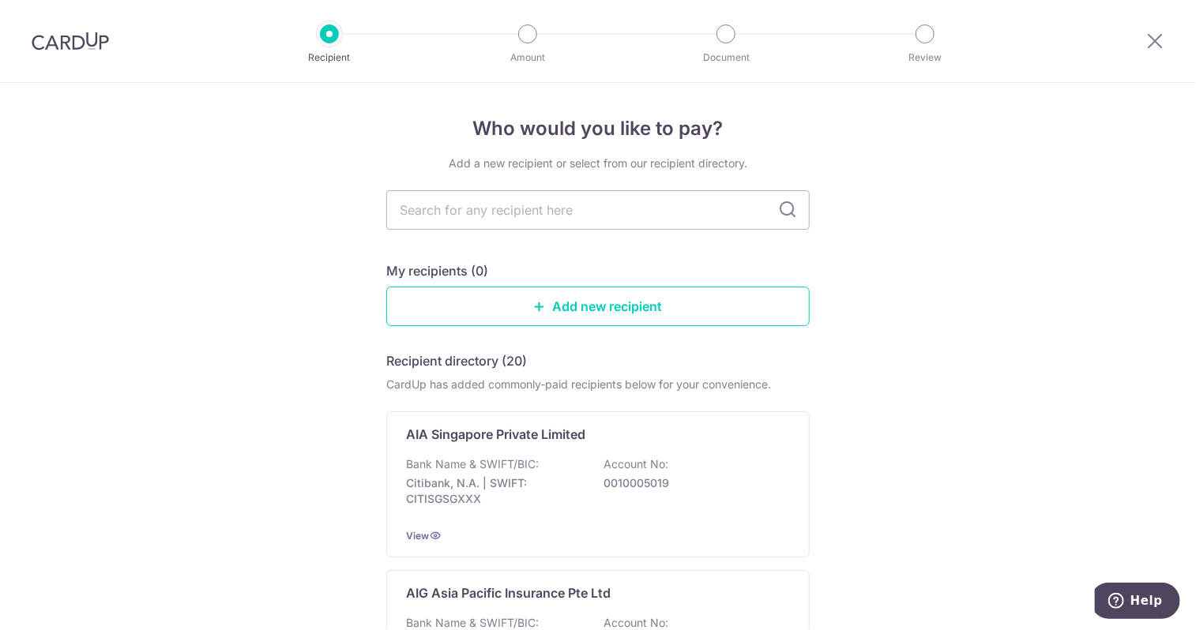
click at [788, 216] on icon at bounding box center [787, 210] width 19 height 19
click at [643, 216] on input "text" at bounding box center [597, 210] width 423 height 40
type input "man"
type input "many"
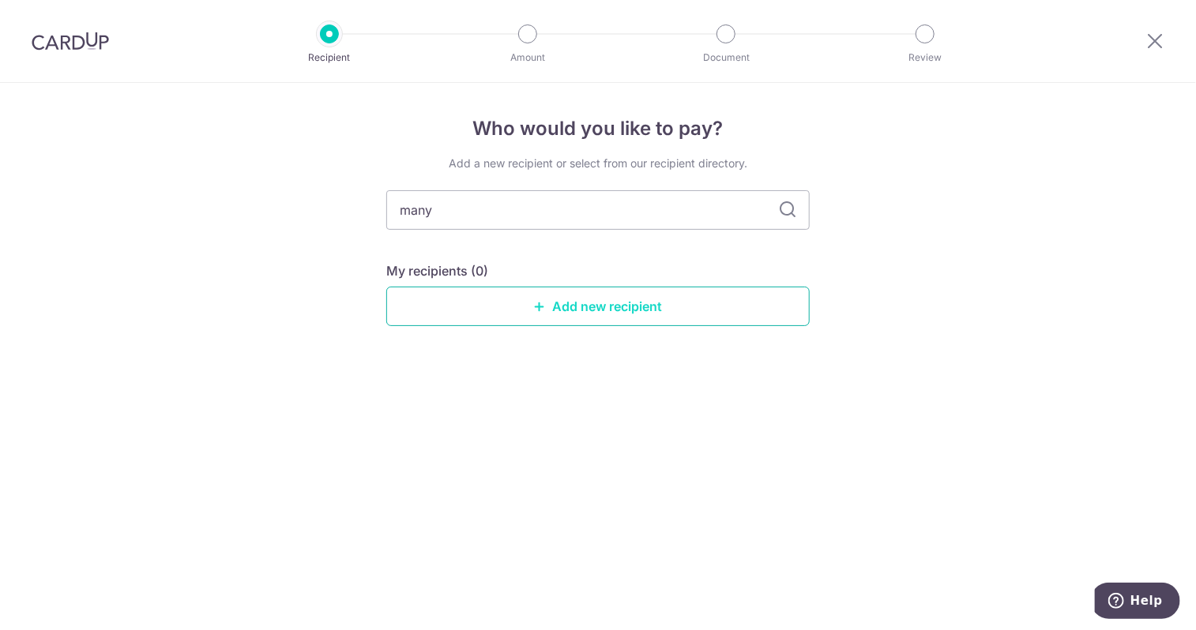
type input "man"
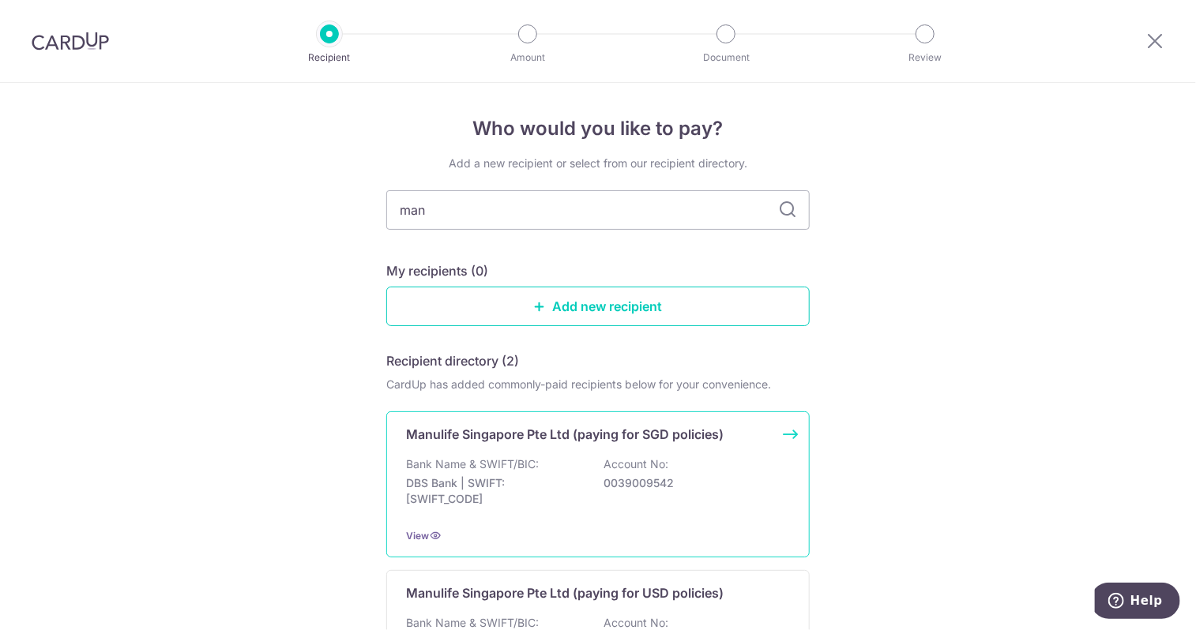
click at [498, 476] on p "DBS Bank | SWIFT: DBSSSGSGXXX" at bounding box center [494, 492] width 177 height 32
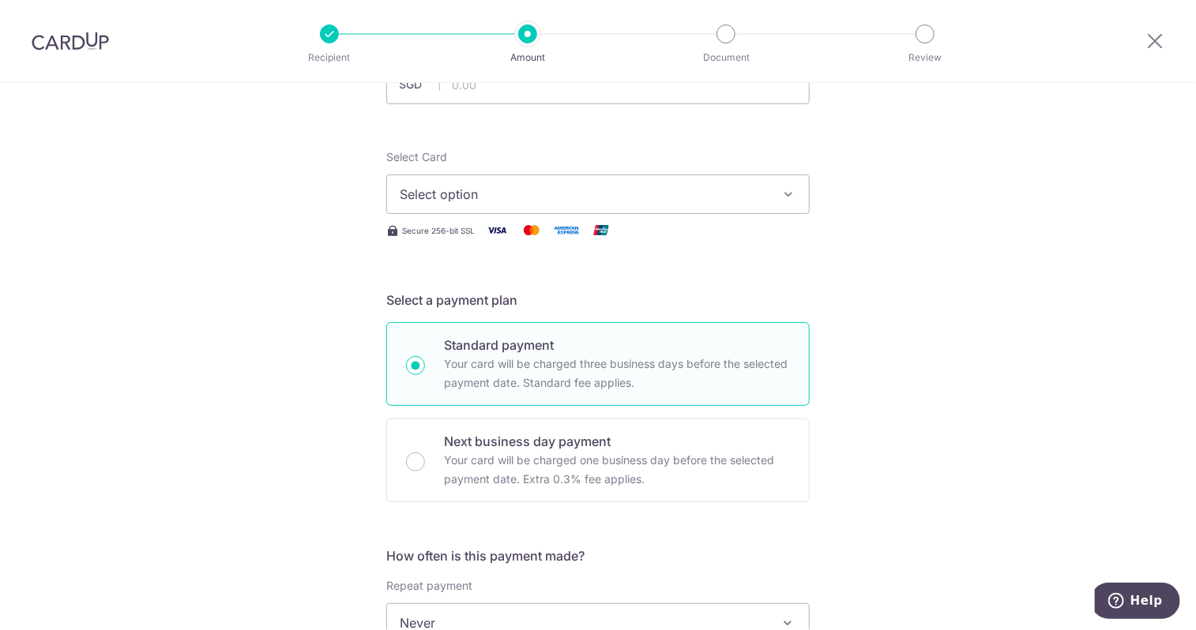
scroll to position [158, 0]
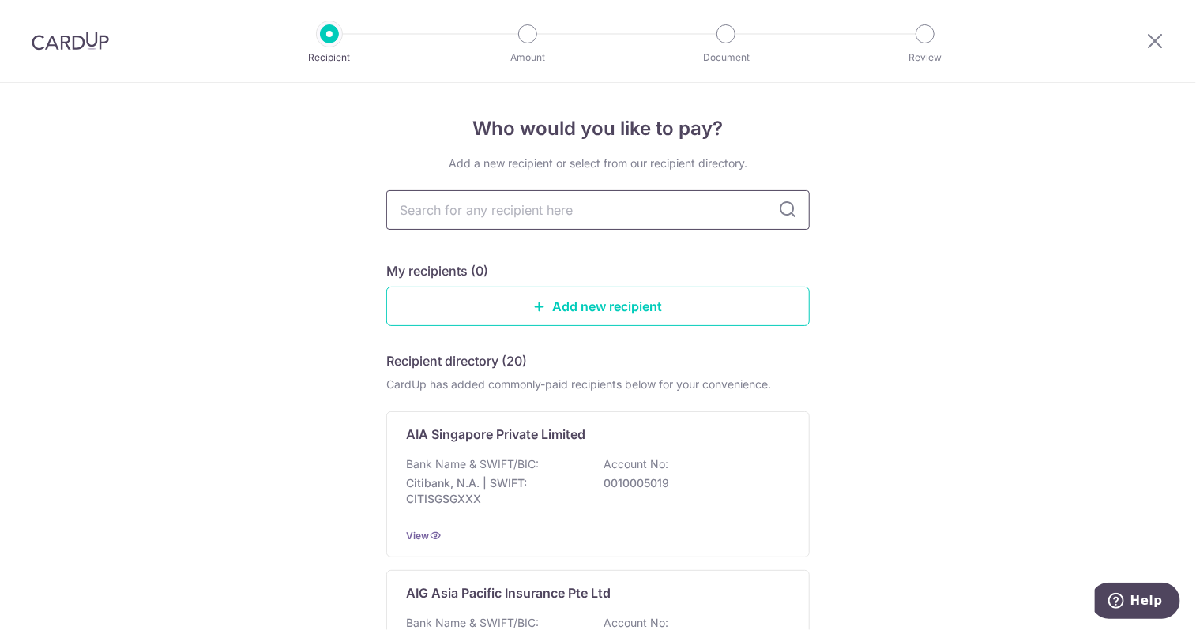
click at [517, 216] on input "text" at bounding box center [597, 210] width 423 height 40
type input "manu"
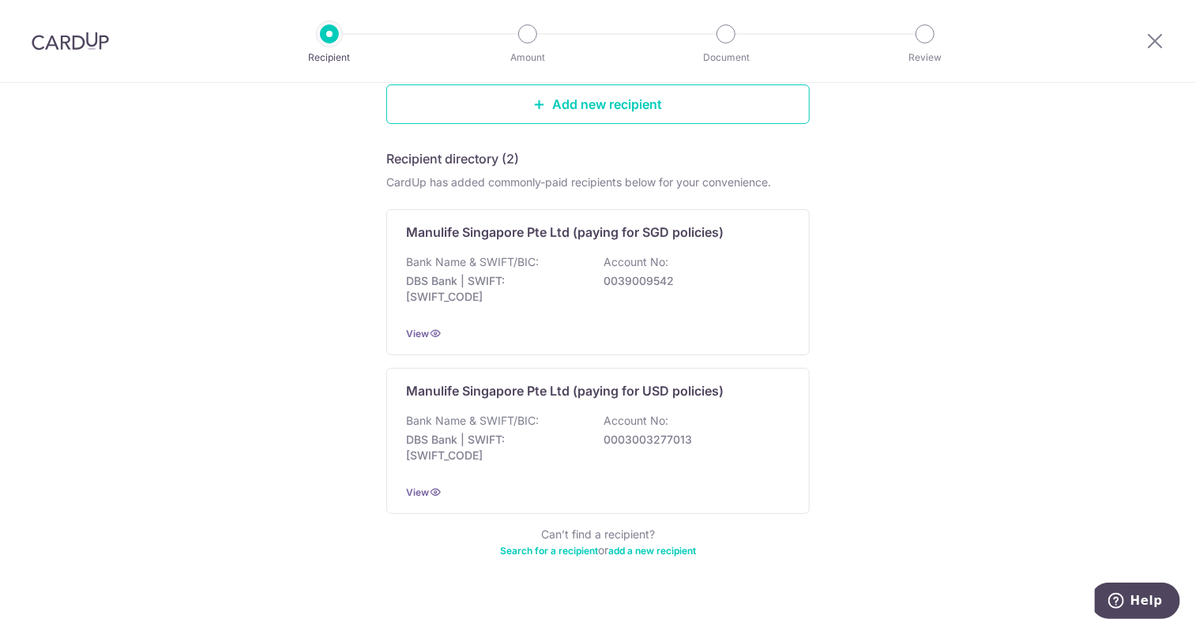
scroll to position [222, 0]
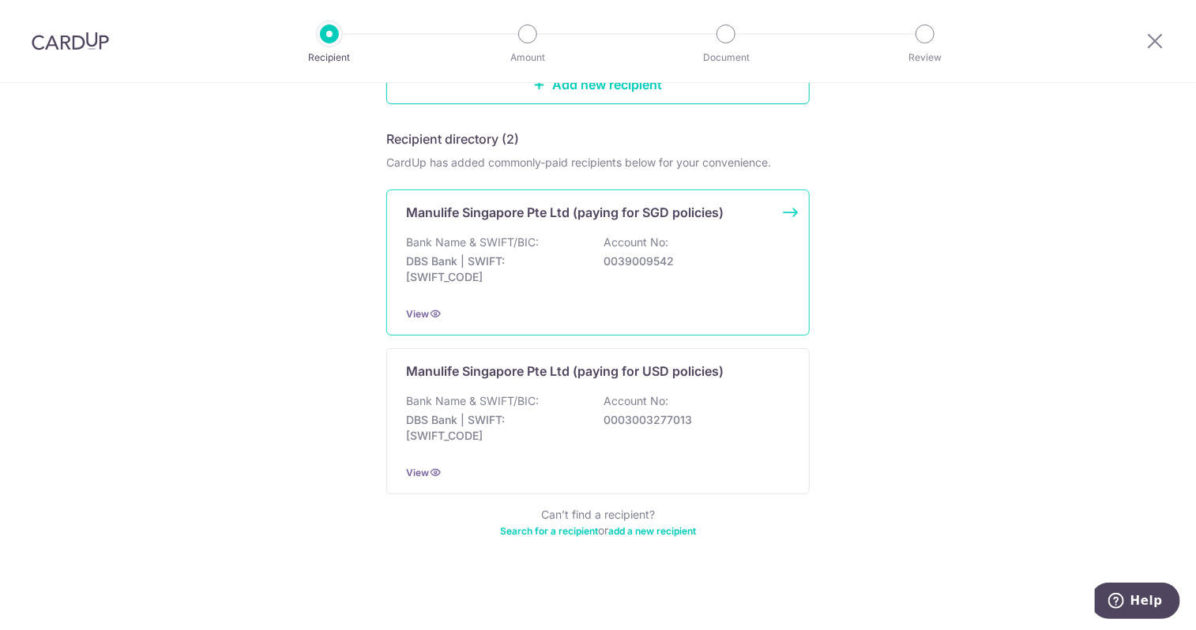
click at [528, 265] on p "DBS Bank | SWIFT: [SWIFT_CODE]" at bounding box center [494, 270] width 177 height 32
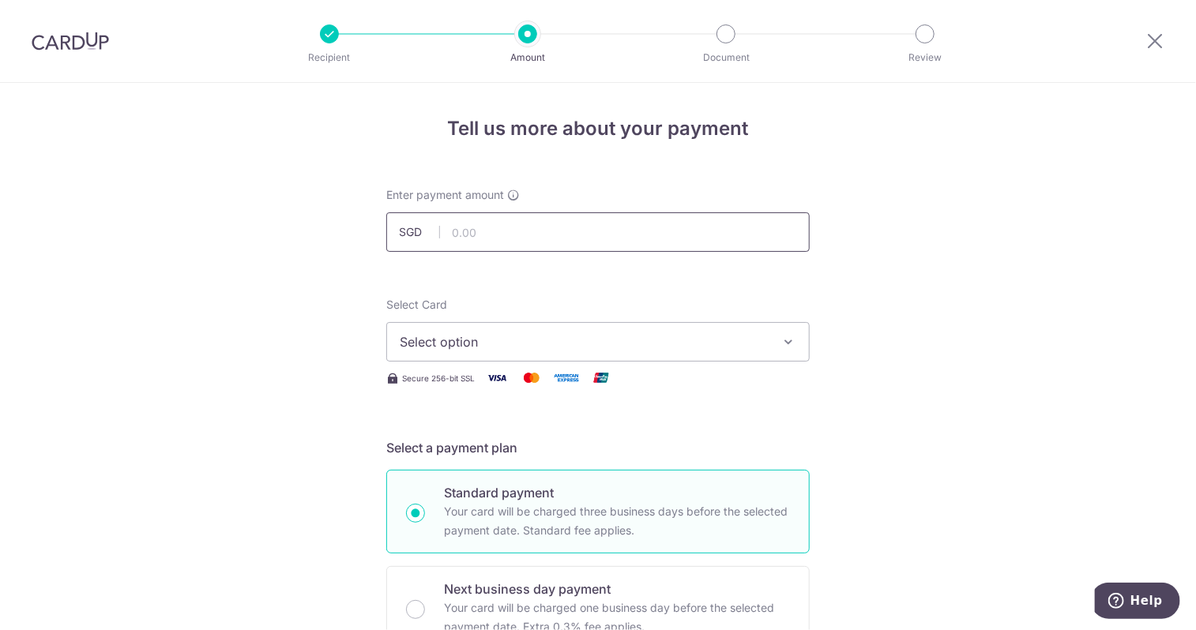
click at [514, 232] on input "text" at bounding box center [597, 233] width 423 height 40
click at [487, 241] on input "text" at bounding box center [597, 233] width 423 height 40
paste input "$6,051.17"
type input "6,051.17"
click at [498, 341] on span "Select option" at bounding box center [584, 342] width 368 height 19
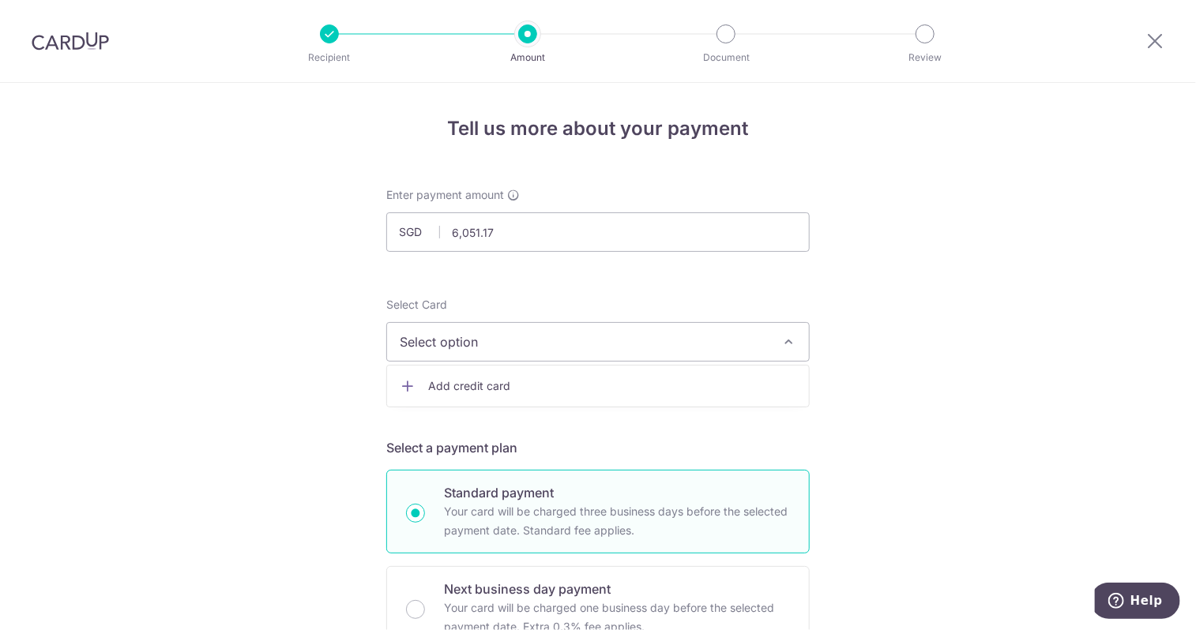
click at [475, 380] on span "Add credit card" at bounding box center [612, 386] width 368 height 16
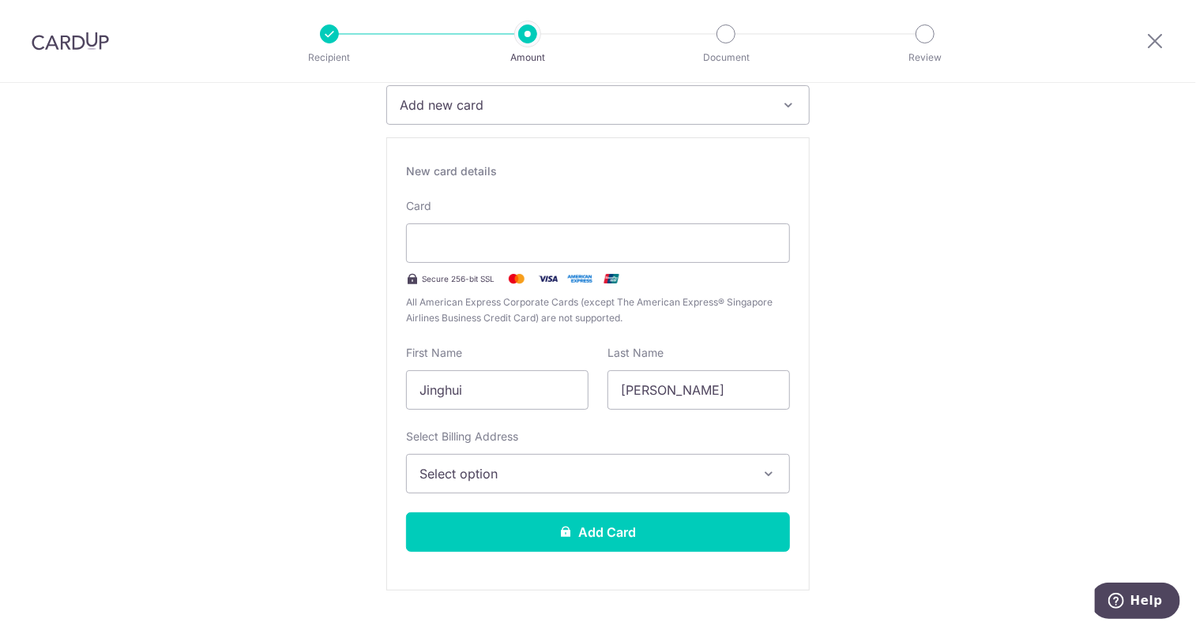
scroll to position [316, 0]
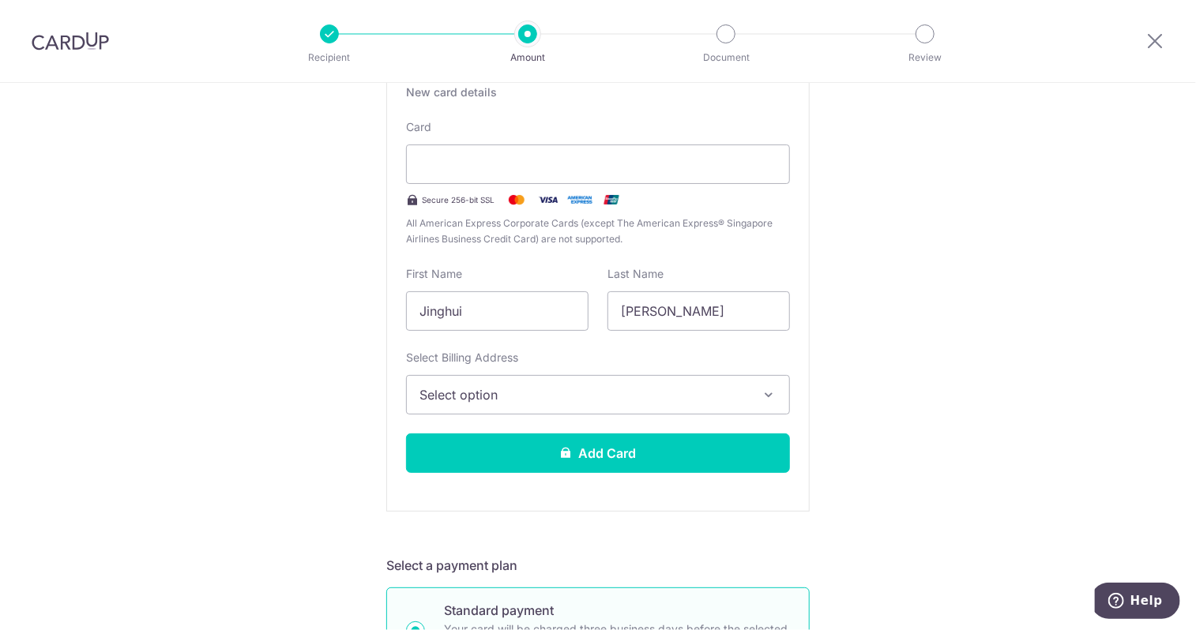
click at [603, 404] on button "Select option" at bounding box center [598, 395] width 384 height 40
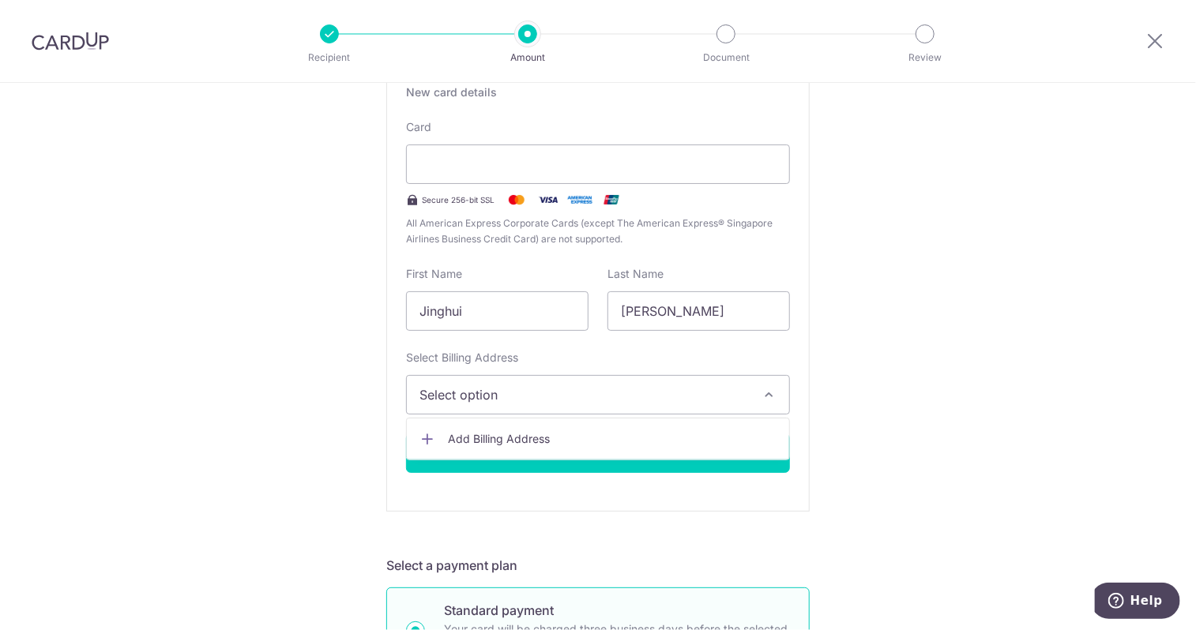
click at [551, 438] on span "Add Billing Address" at bounding box center [612, 439] width 329 height 16
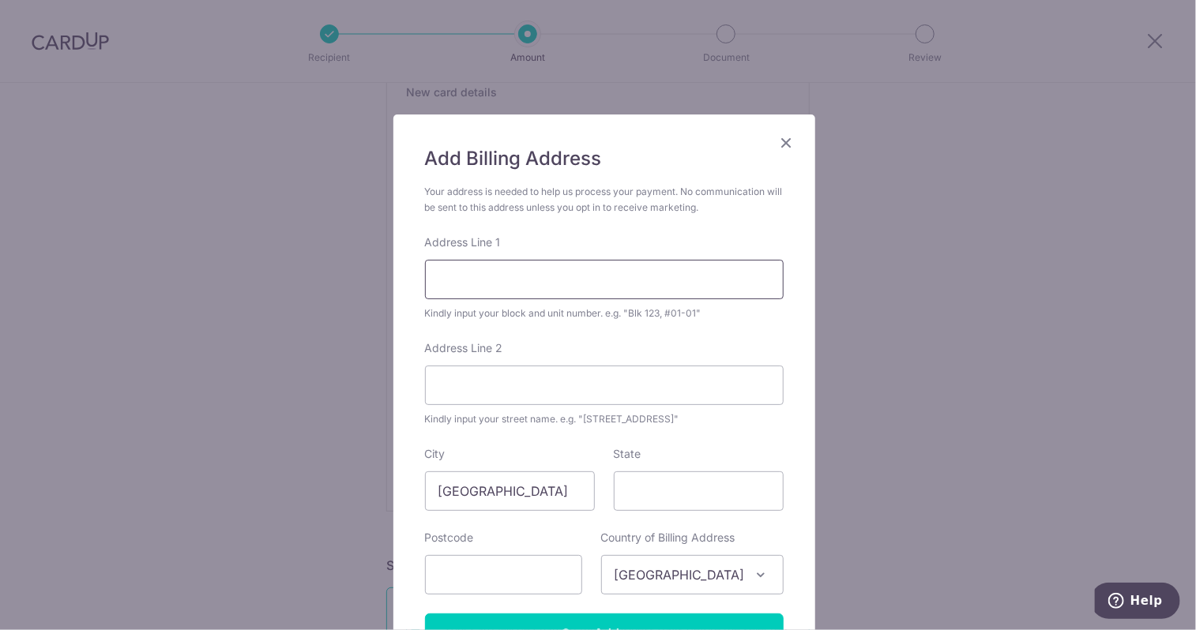
click at [557, 283] on input "Address Line 1" at bounding box center [604, 280] width 359 height 40
type input "Blk 115 Ho Ching Road #18-104"
type input "610115"
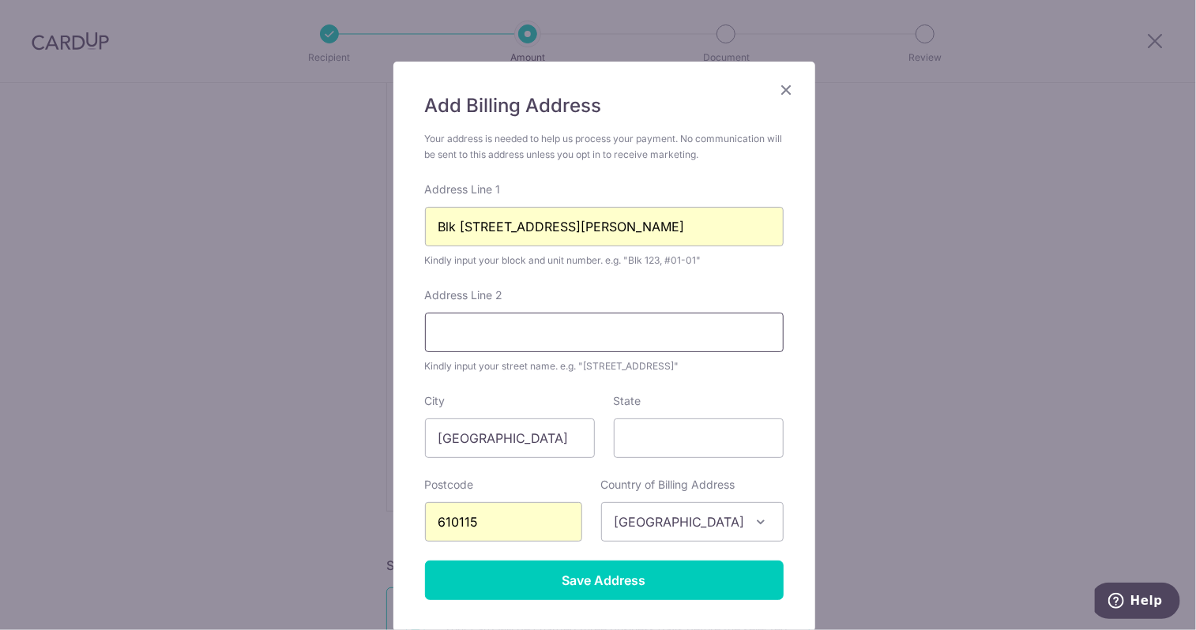
scroll to position [79, 0]
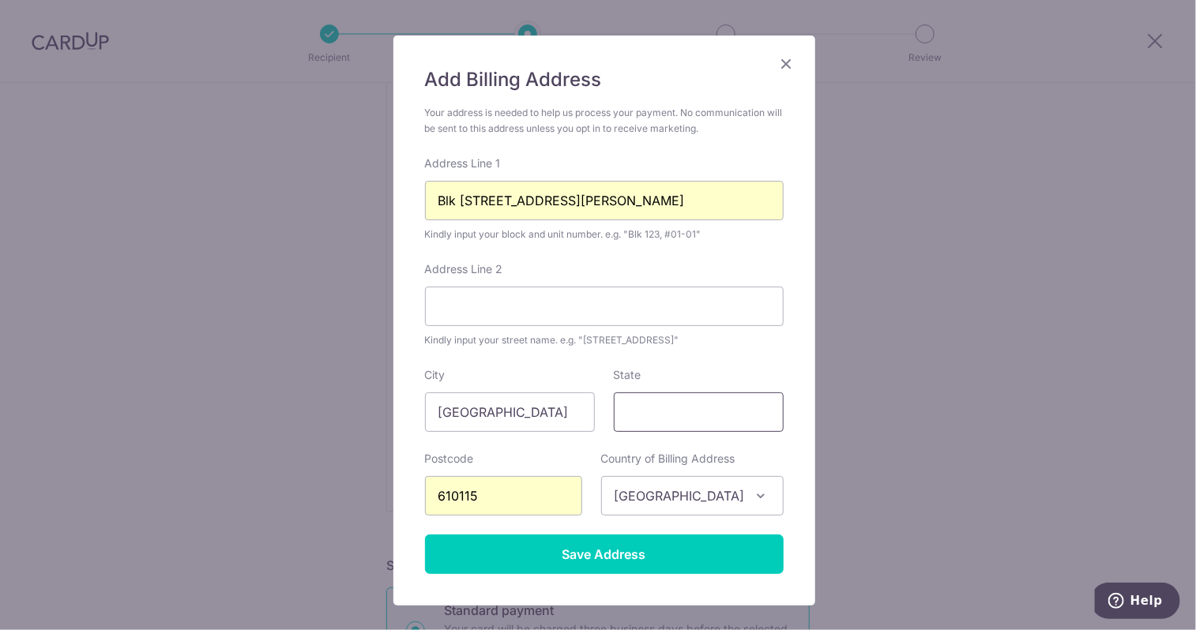
click at [652, 414] on input "State" at bounding box center [699, 413] width 170 height 40
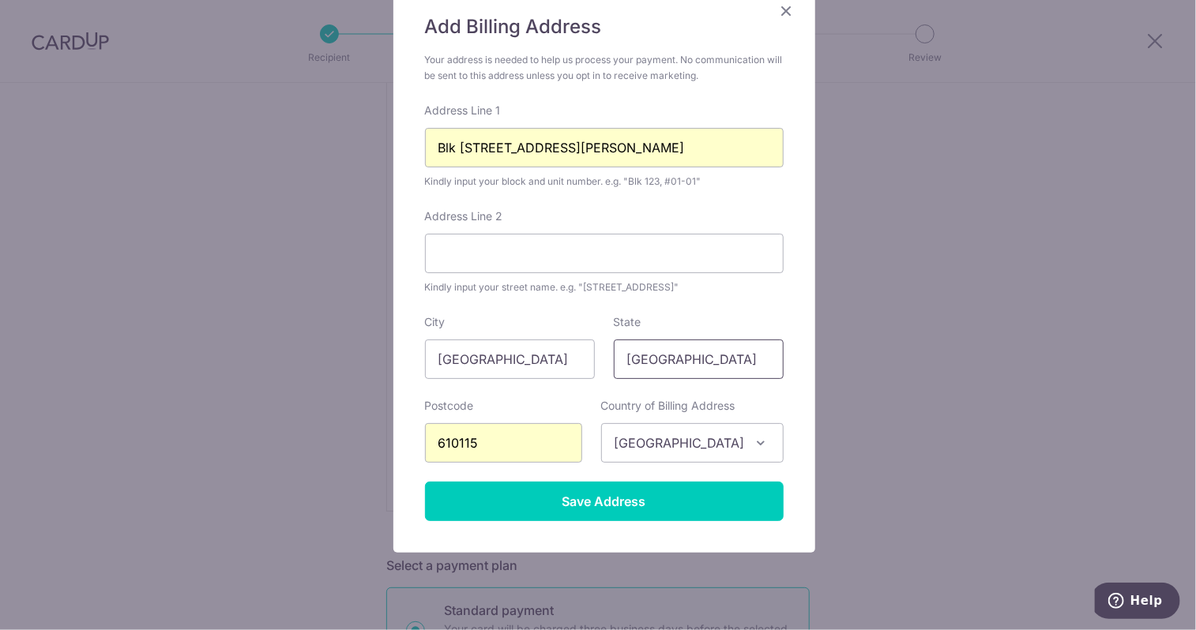
scroll to position [158, 0]
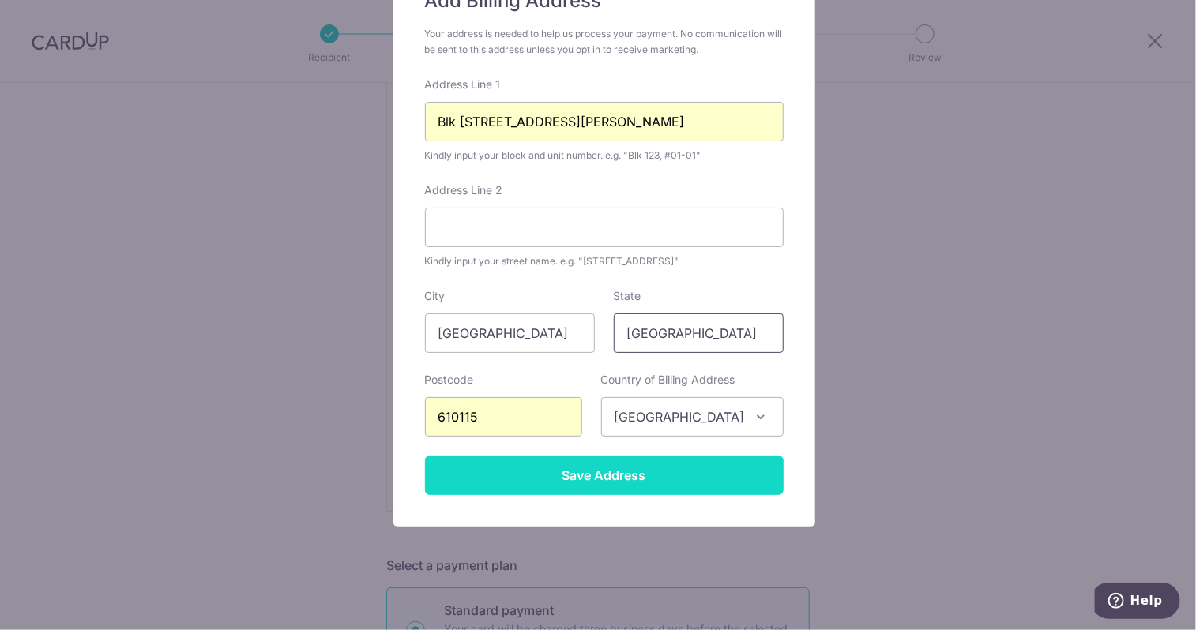
type input "[GEOGRAPHIC_DATA]"
click at [653, 484] on input "Save Address" at bounding box center [604, 476] width 359 height 40
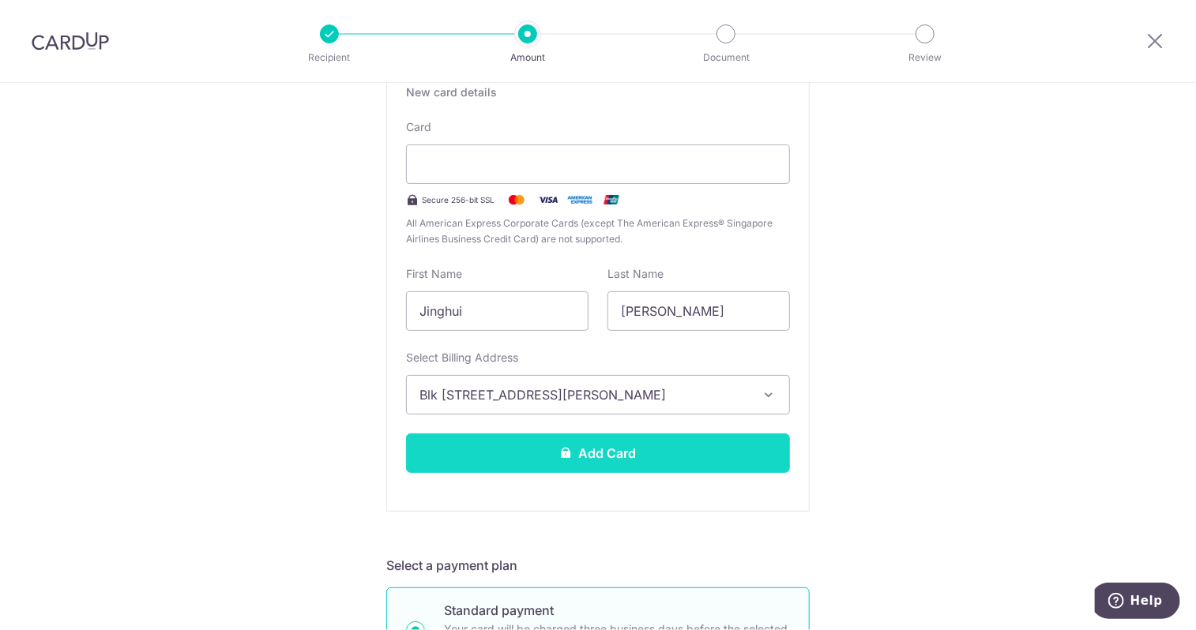
click at [664, 460] on button "Add Card" at bounding box center [598, 454] width 384 height 40
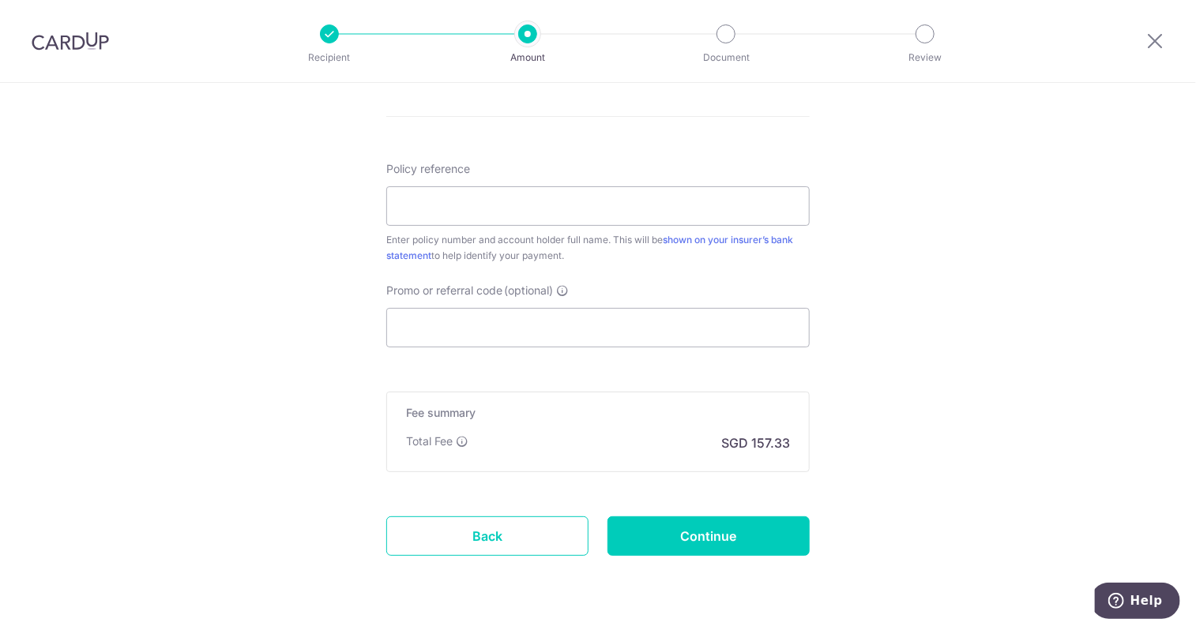
scroll to position [880, 0]
